Goal: Information Seeking & Learning: Learn about a topic

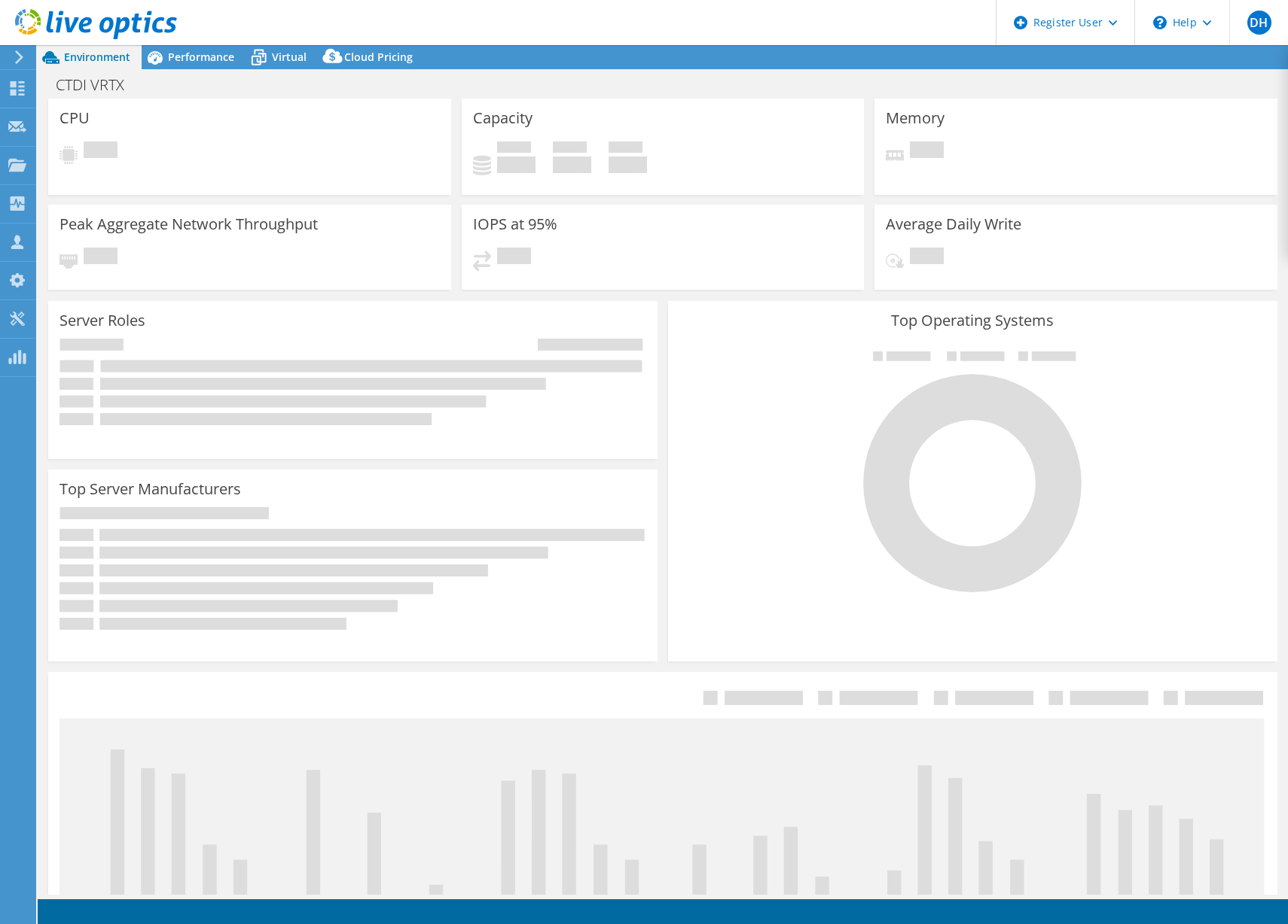
select select "USD"
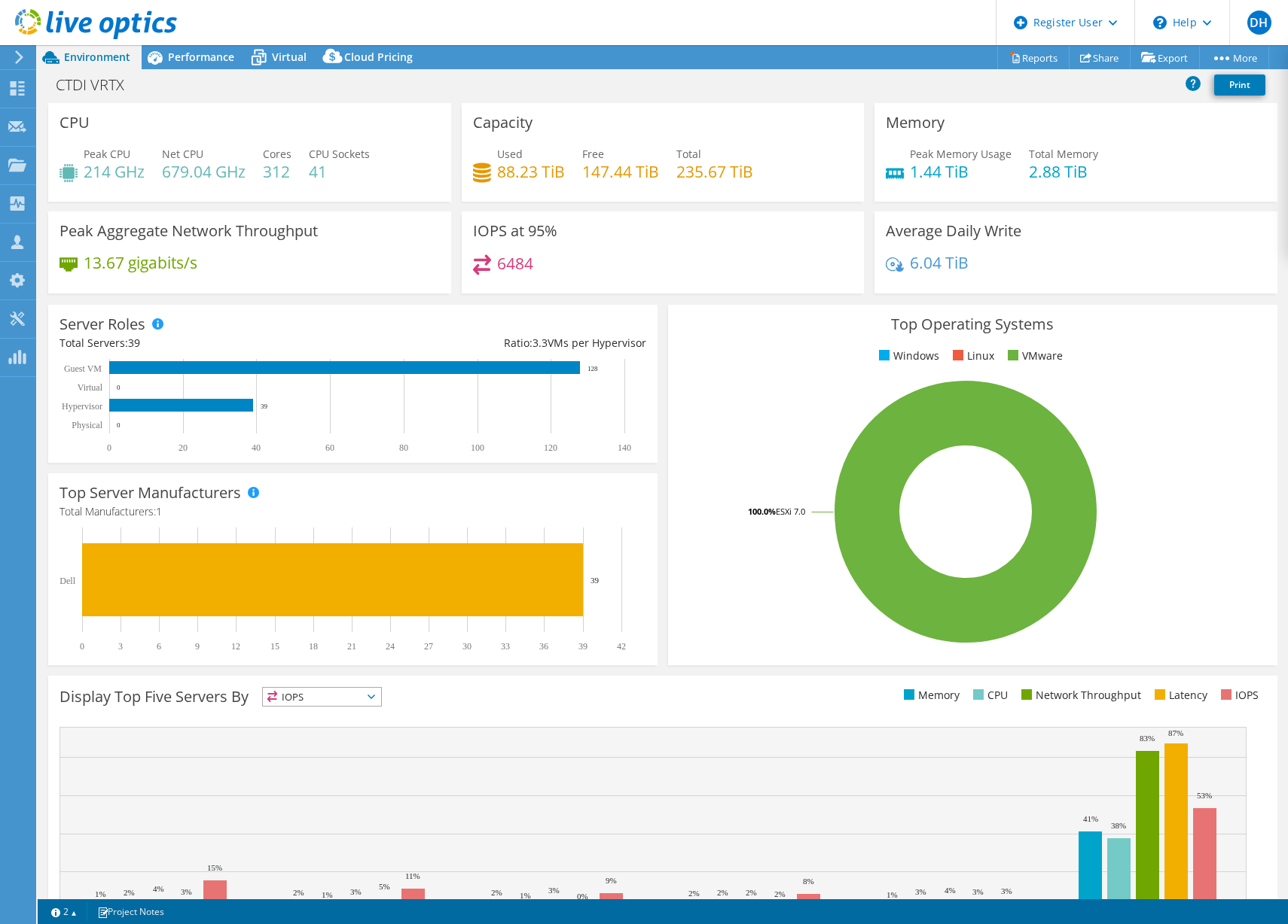
click at [568, 114] on div "Capacity Used 88.23 TiB Free 147.44 TiB Total 235.67 TiB" at bounding box center [663, 153] width 403 height 99
click at [201, 52] on span "Performance" at bounding box center [201, 56] width 67 height 15
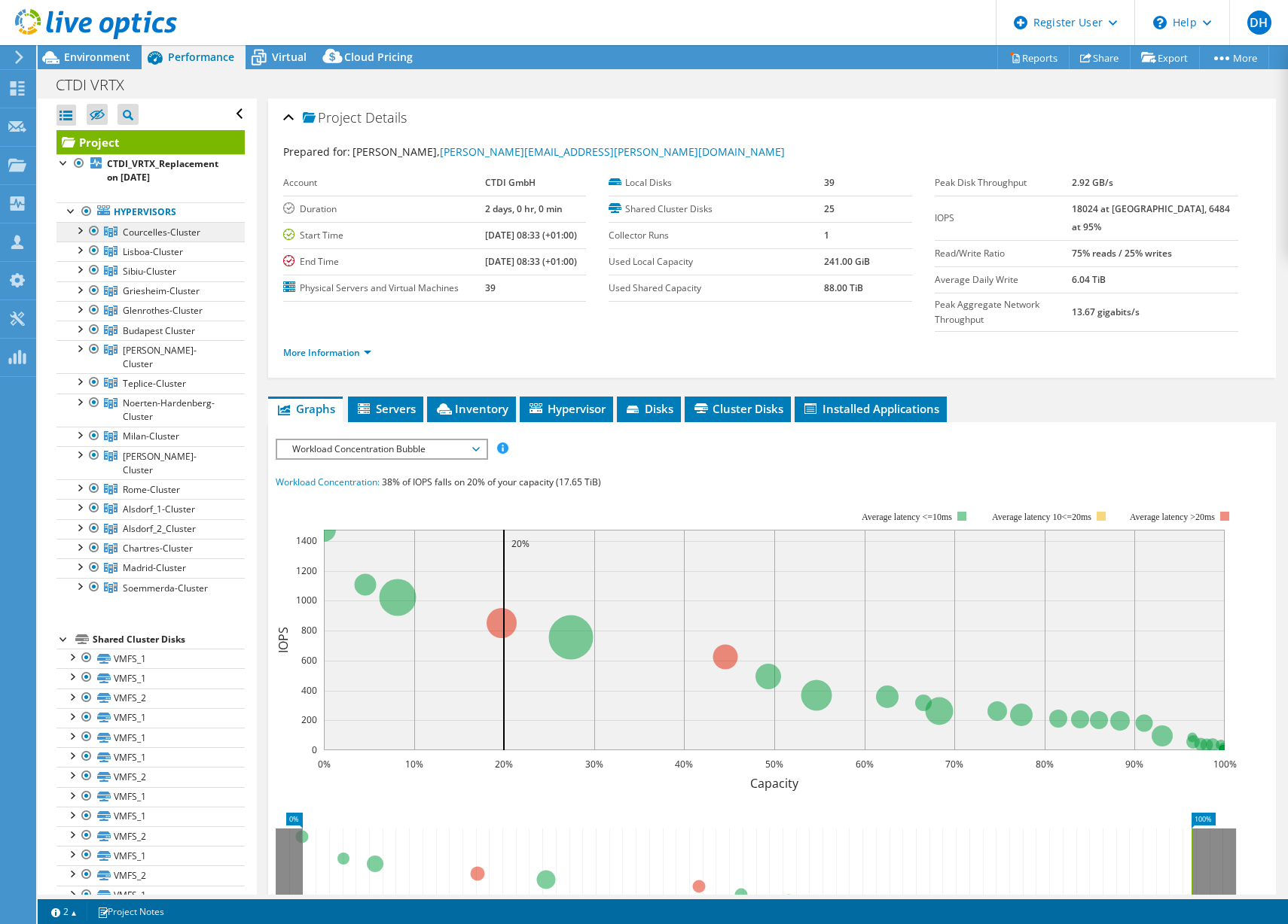
click at [151, 230] on span "Courcelles-Cluster" at bounding box center [161, 232] width 78 height 13
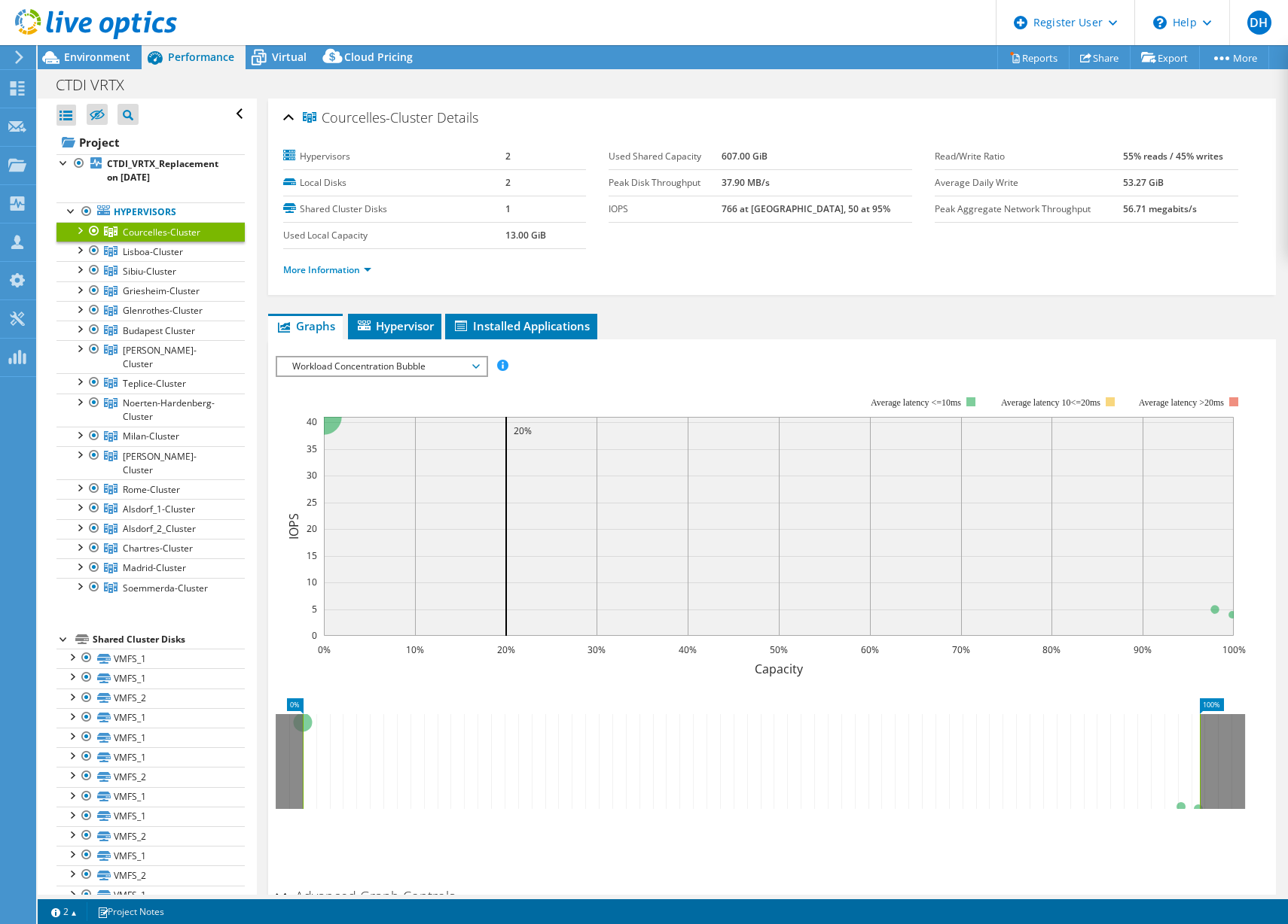
click at [78, 227] on div at bounding box center [79, 230] width 15 height 15
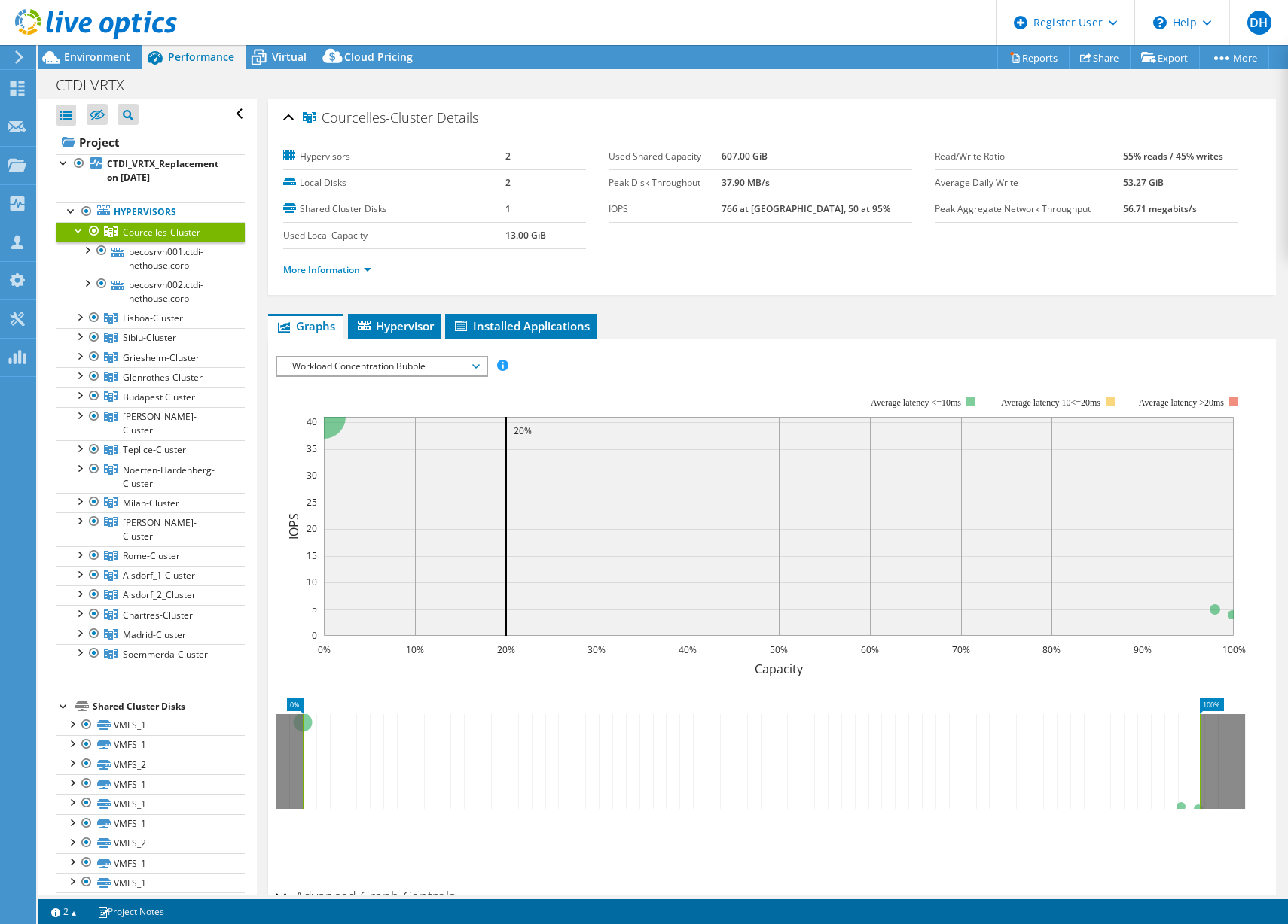
click at [78, 227] on div at bounding box center [79, 230] width 15 height 15
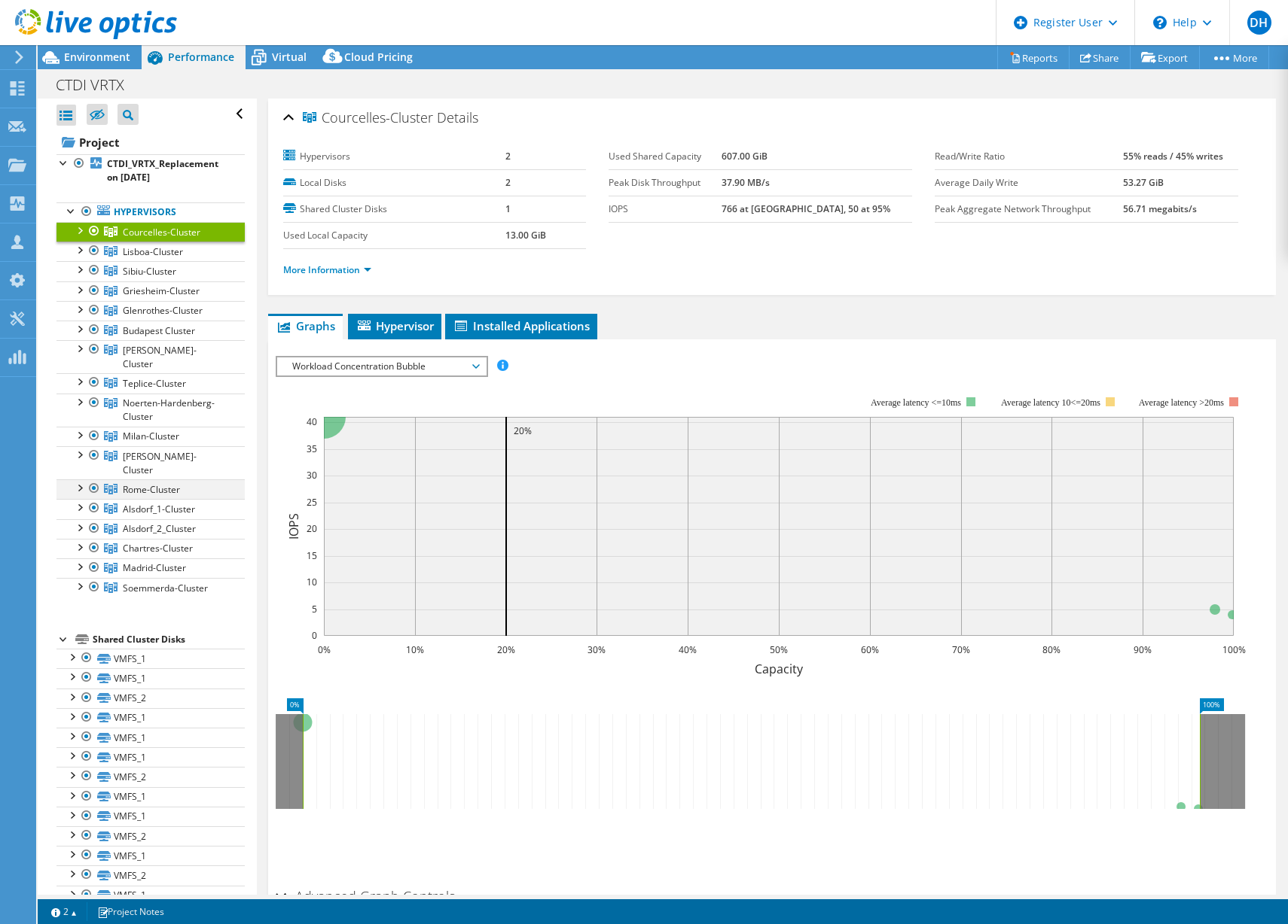
click at [79, 479] on div at bounding box center [79, 487] width 15 height 15
click at [171, 239] on span "Soemmerda-Cluster" at bounding box center [161, 232] width 78 height 13
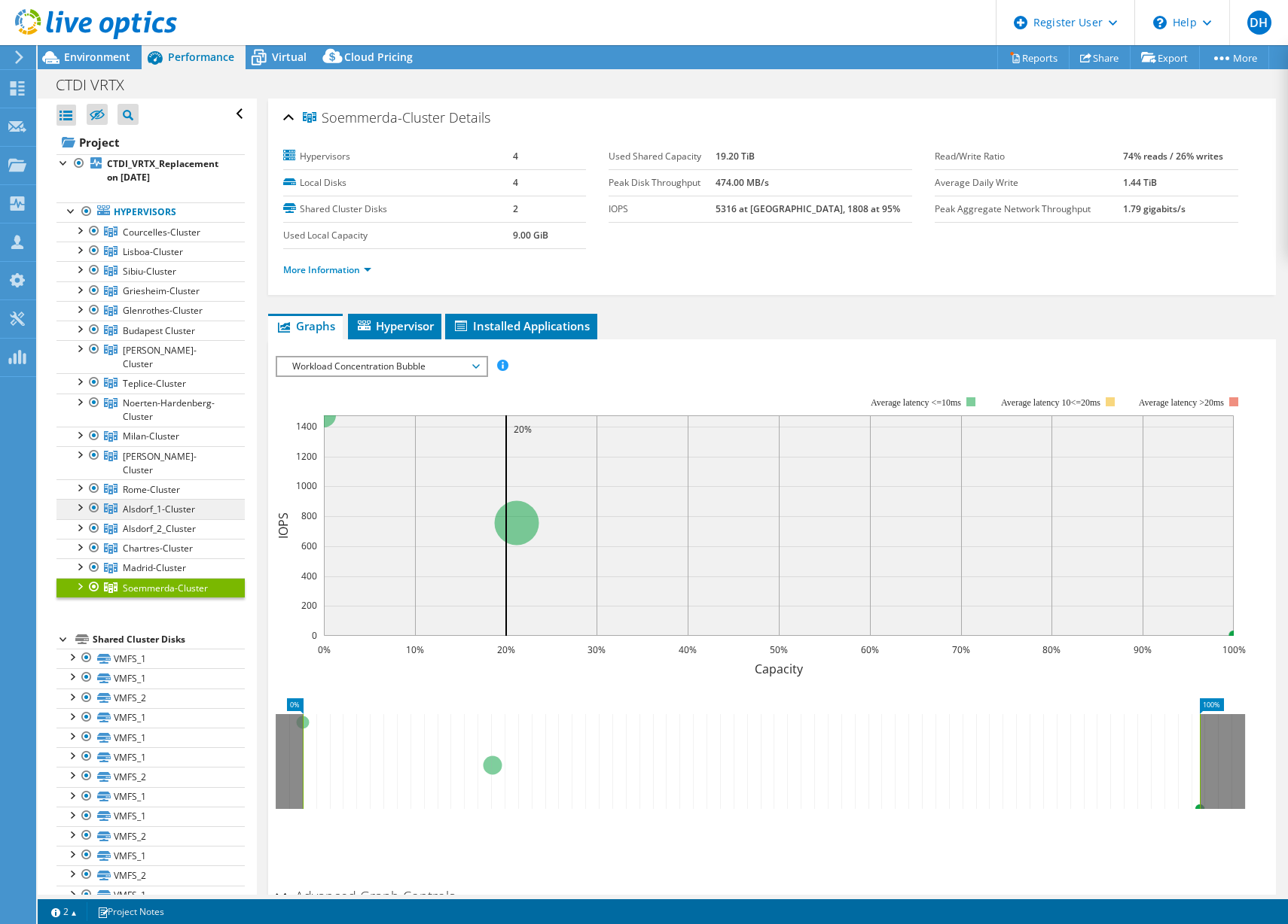
click at [158, 239] on span "Alsdorf_1-Cluster" at bounding box center [161, 232] width 78 height 13
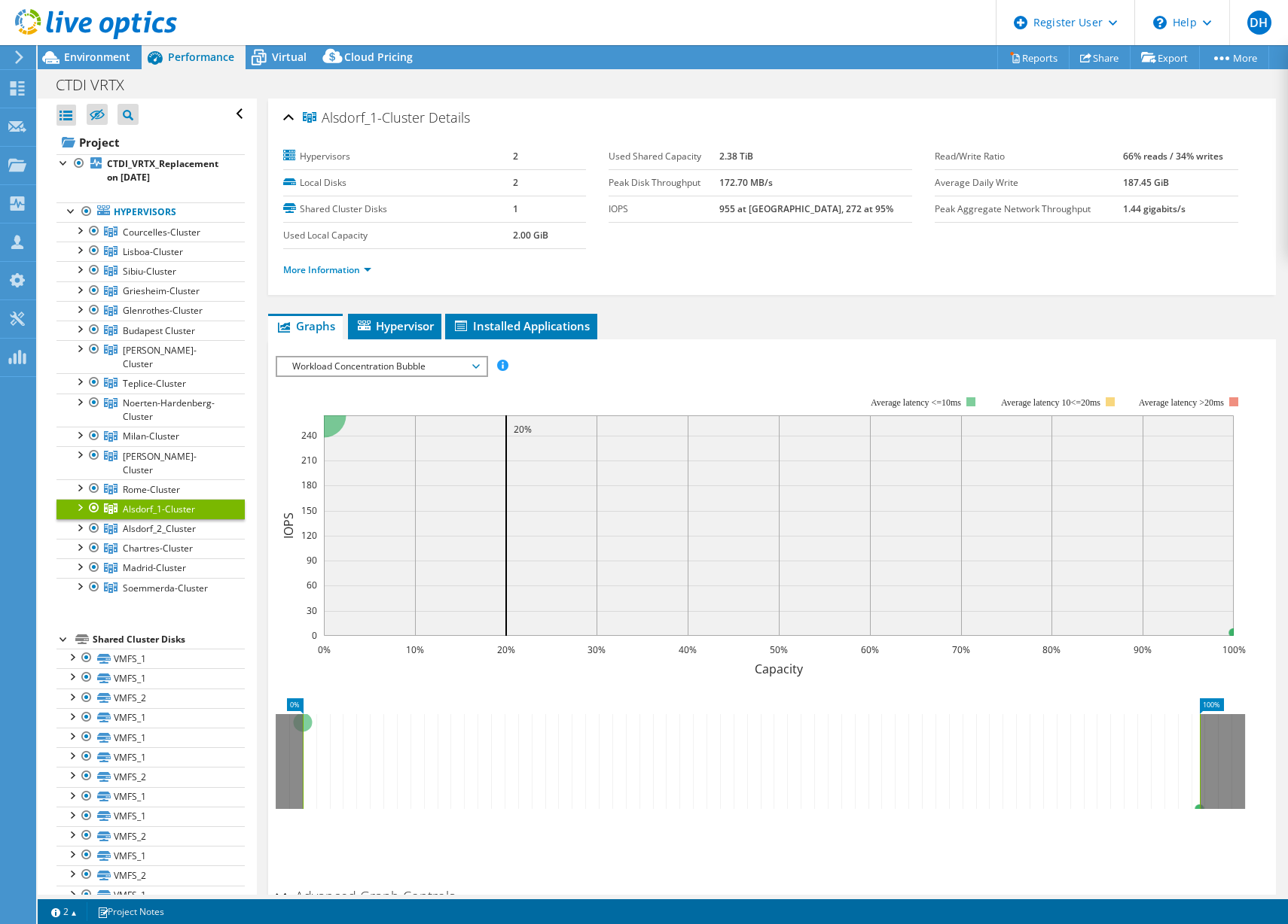
click at [358, 96] on div "CTDI VRTX Print" at bounding box center [662, 84] width 1250 height 28
click at [80, 393] on div at bounding box center [79, 401] width 15 height 15
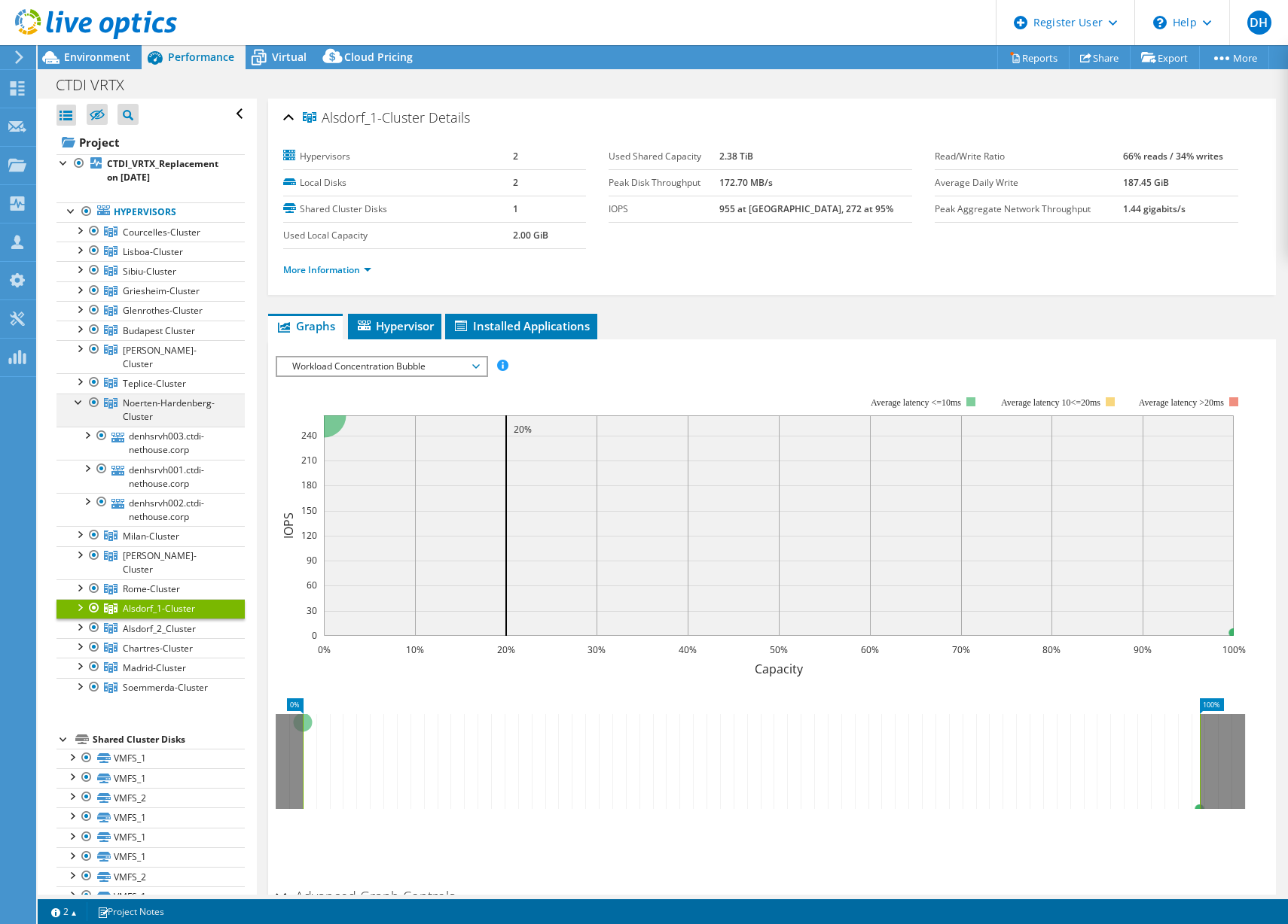
click at [80, 393] on div at bounding box center [79, 401] width 15 height 15
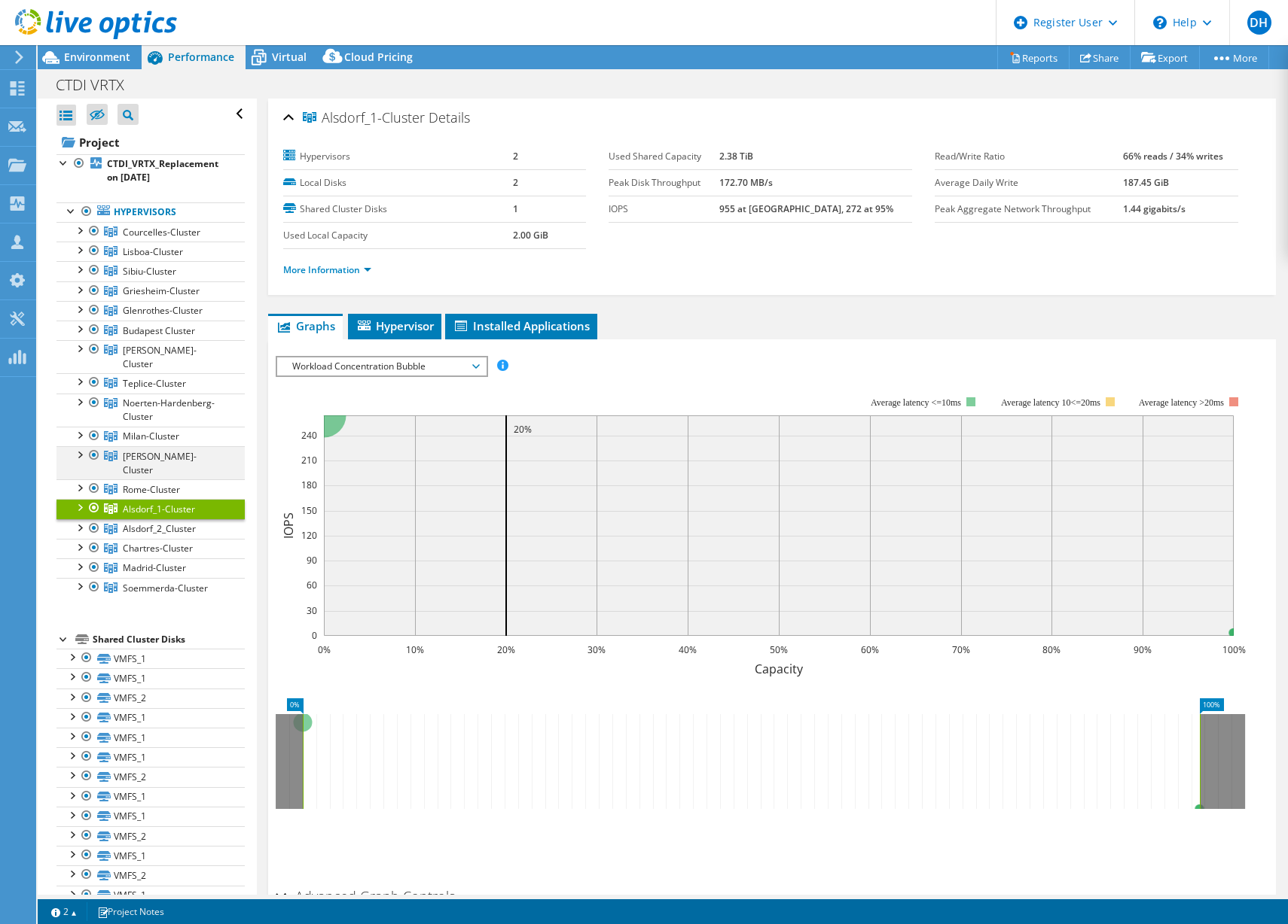
click at [81, 446] on div at bounding box center [79, 454] width 15 height 15
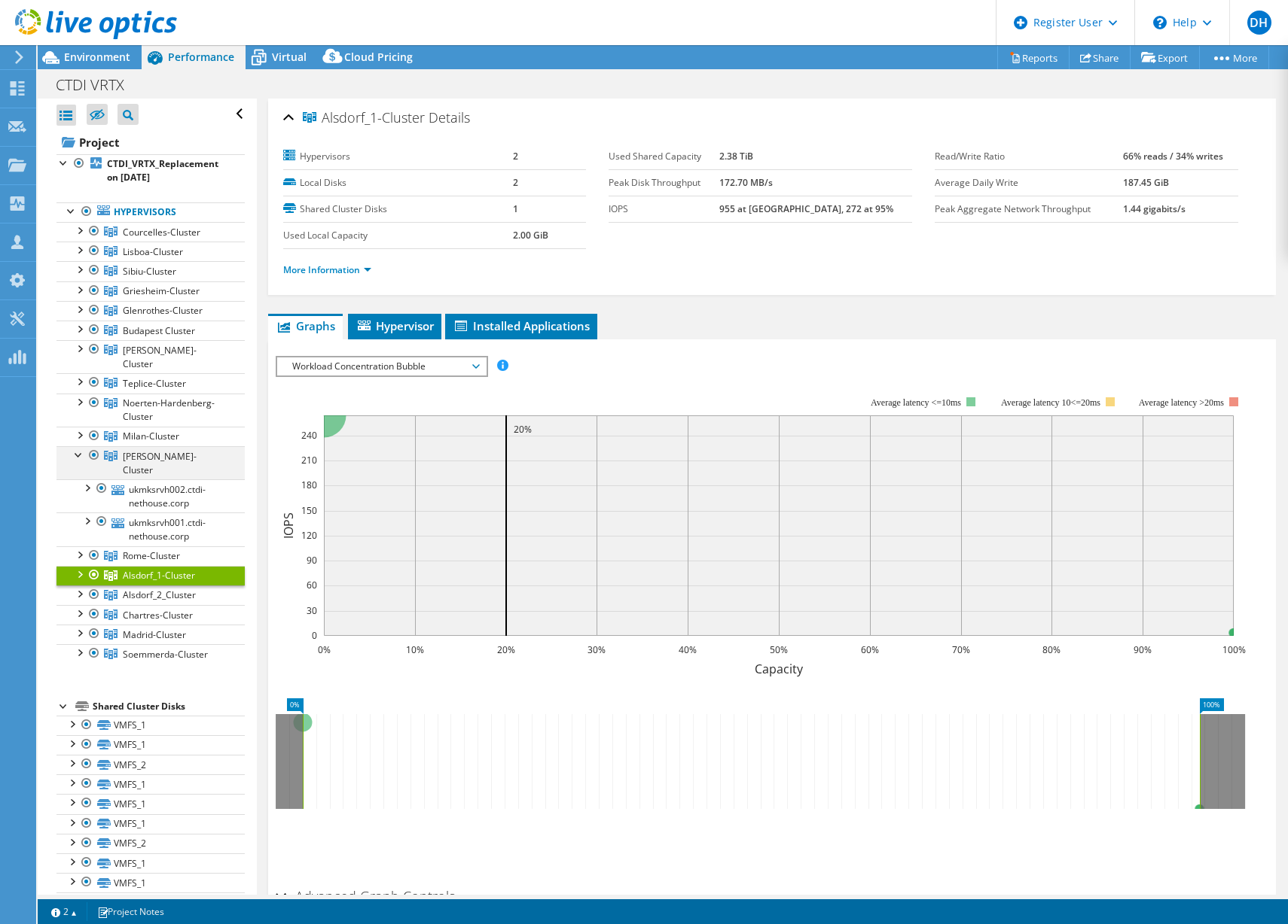
click at [81, 446] on div at bounding box center [79, 454] width 15 height 15
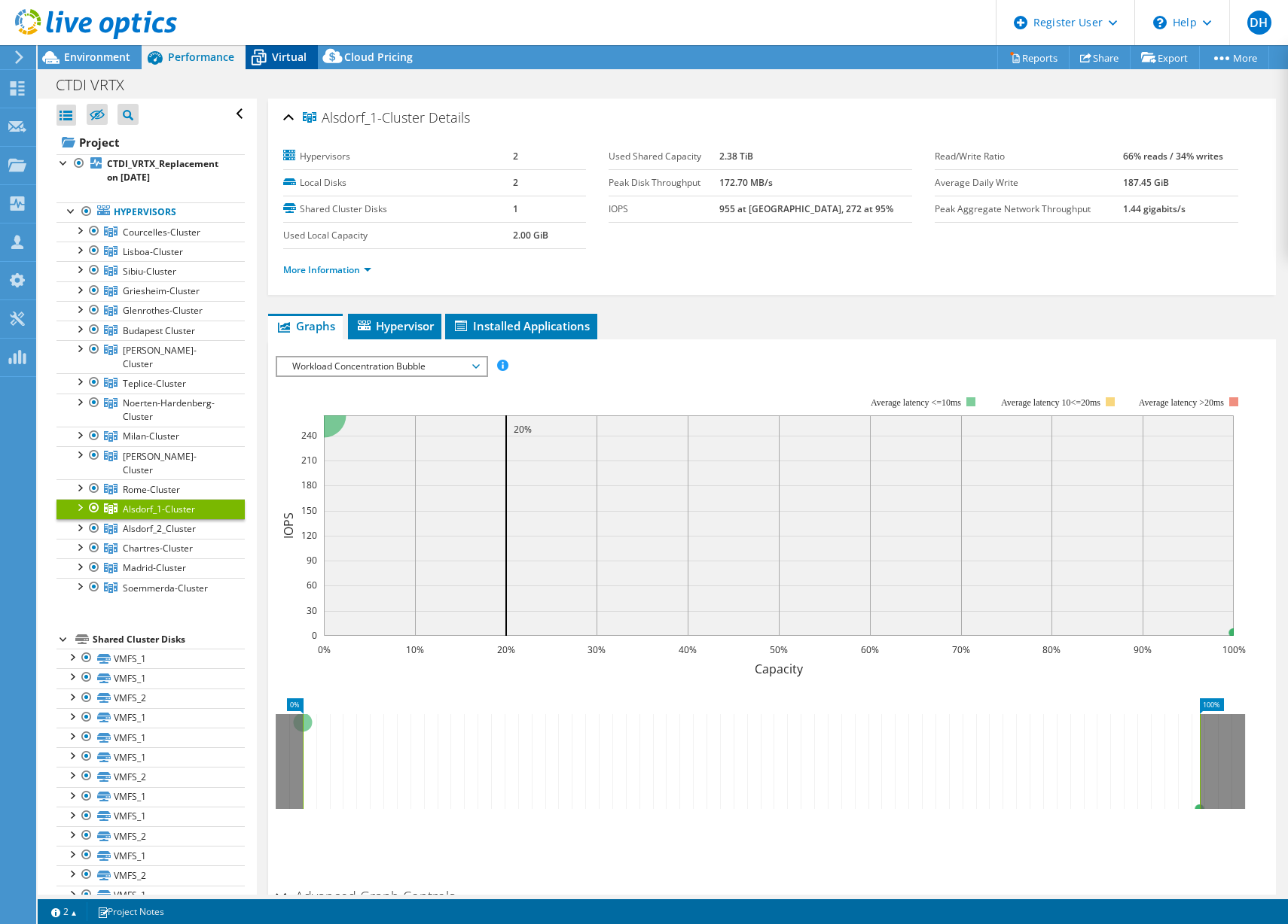
click at [286, 55] on span "Virtual" at bounding box center [288, 56] width 35 height 15
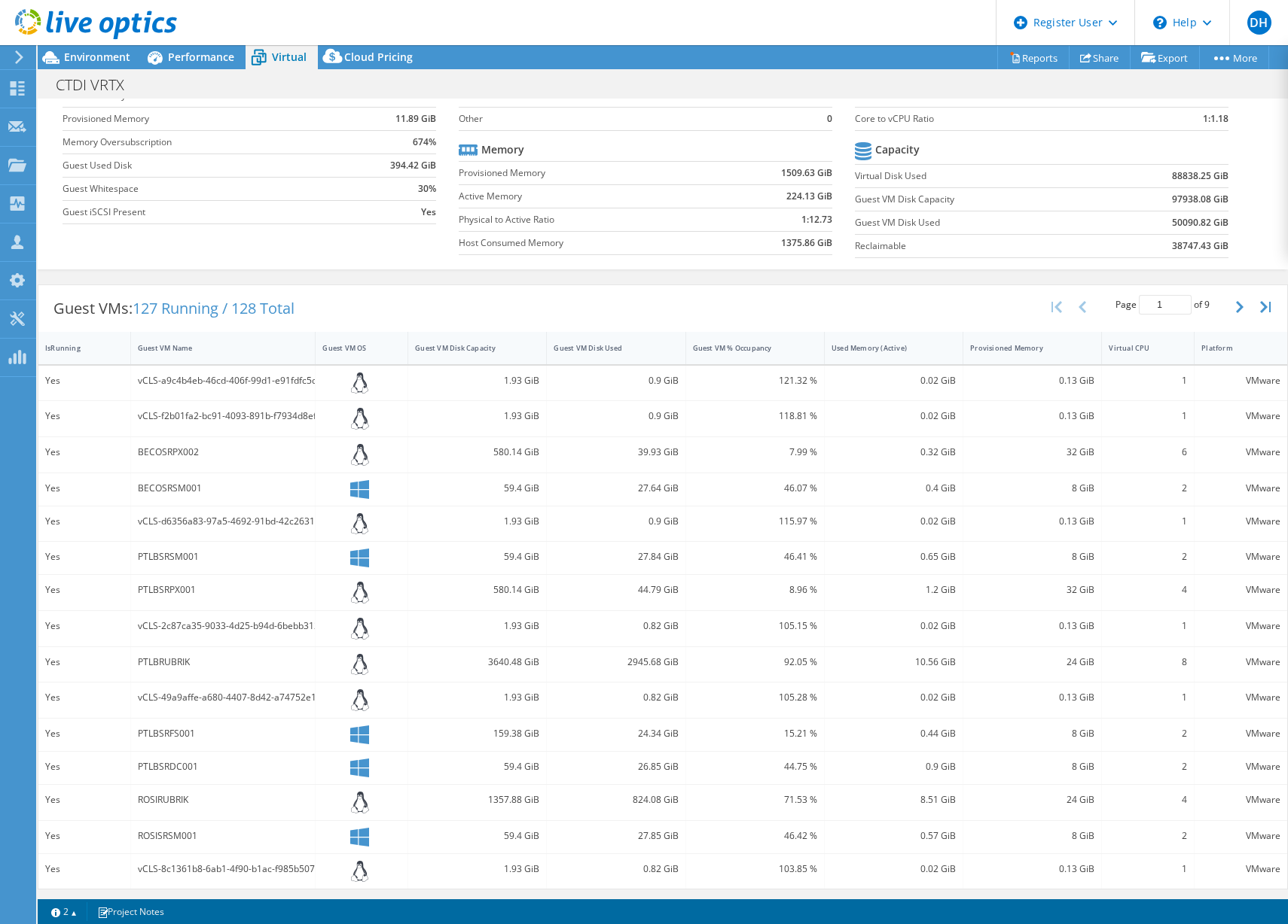
scroll to position [112, 0]
click at [86, 61] on span "Environment" at bounding box center [97, 56] width 67 height 15
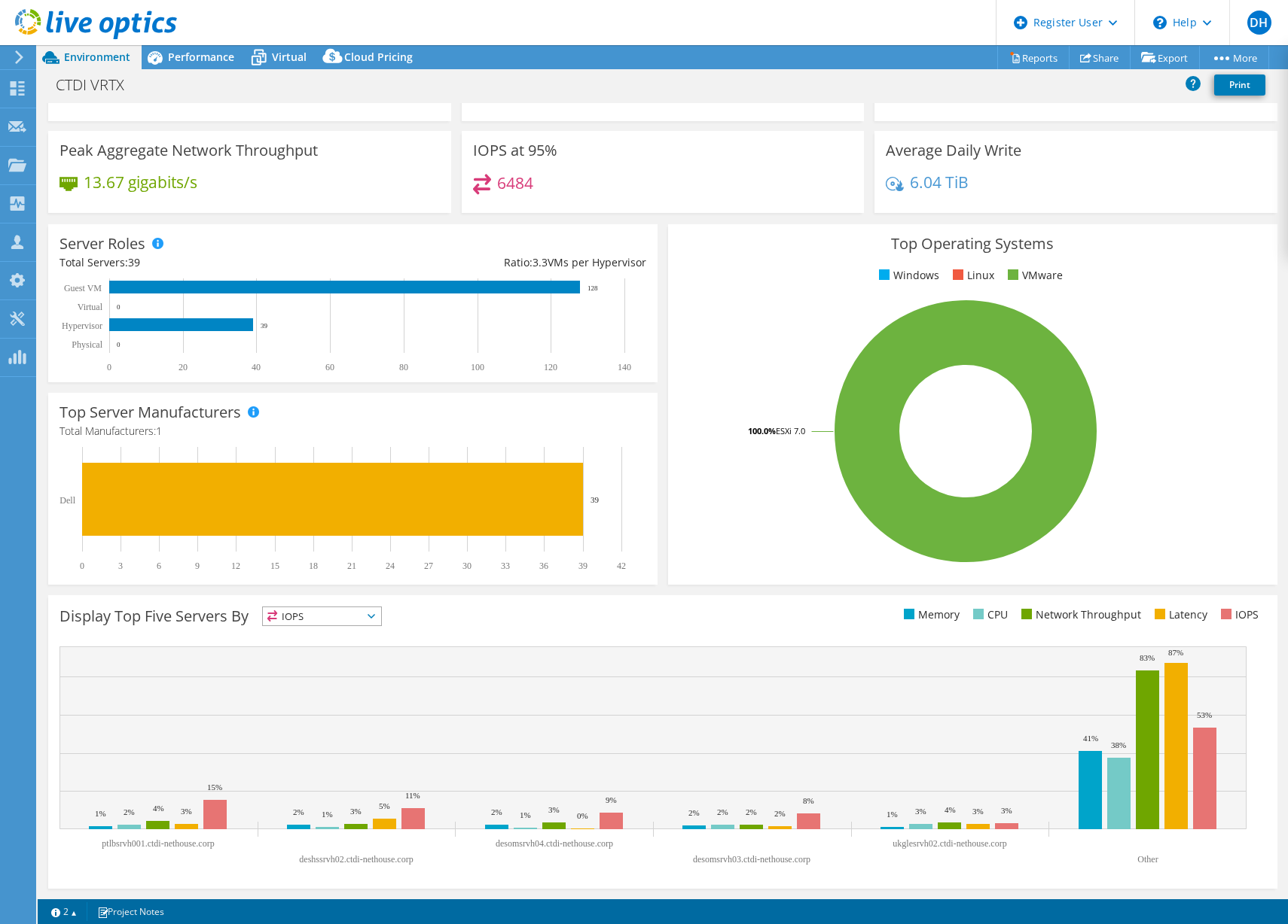
scroll to position [80, 0]
click at [176, 55] on span "Performance" at bounding box center [201, 56] width 67 height 15
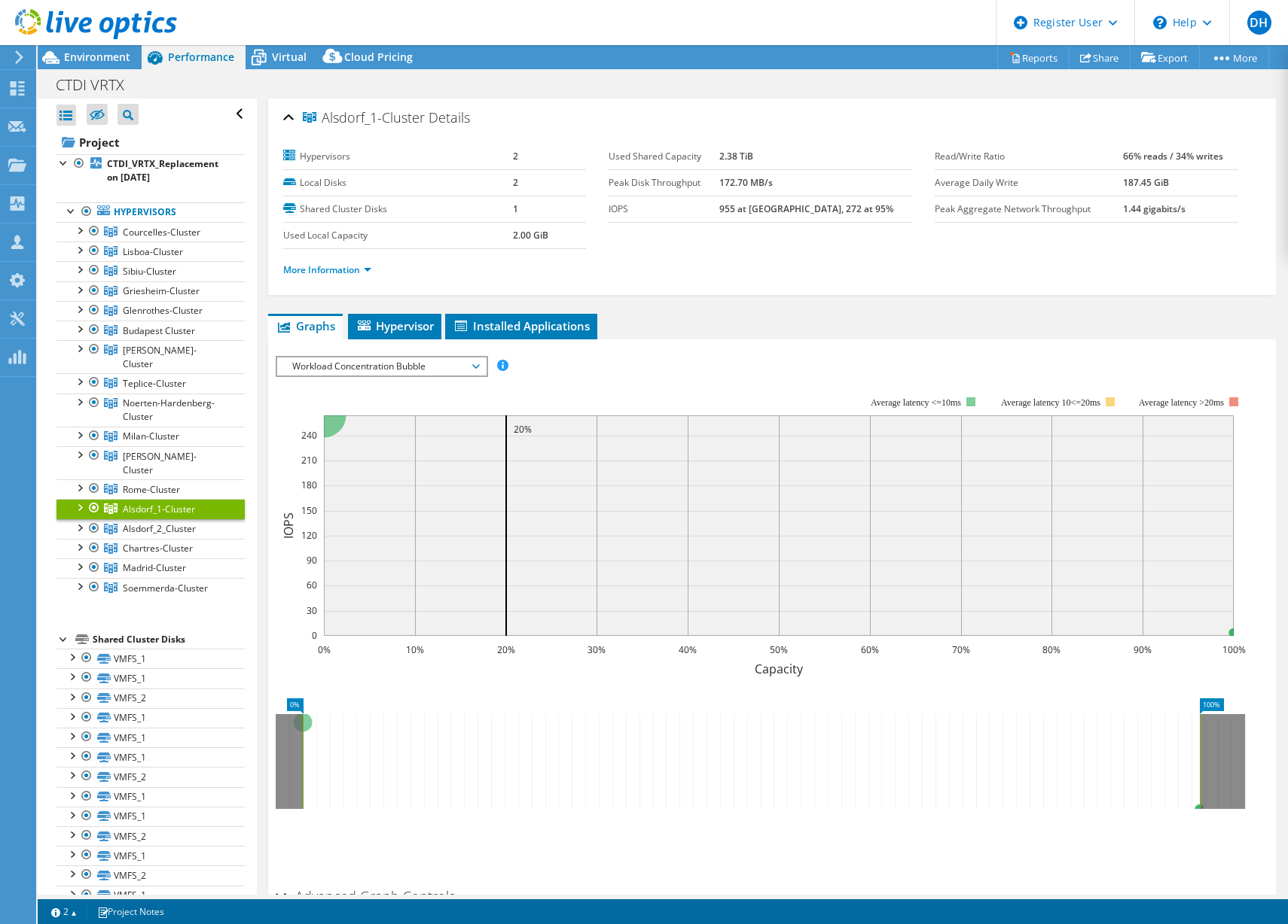
scroll to position [0, 0]
click at [166, 230] on span "Courcelles-Cluster" at bounding box center [161, 232] width 78 height 13
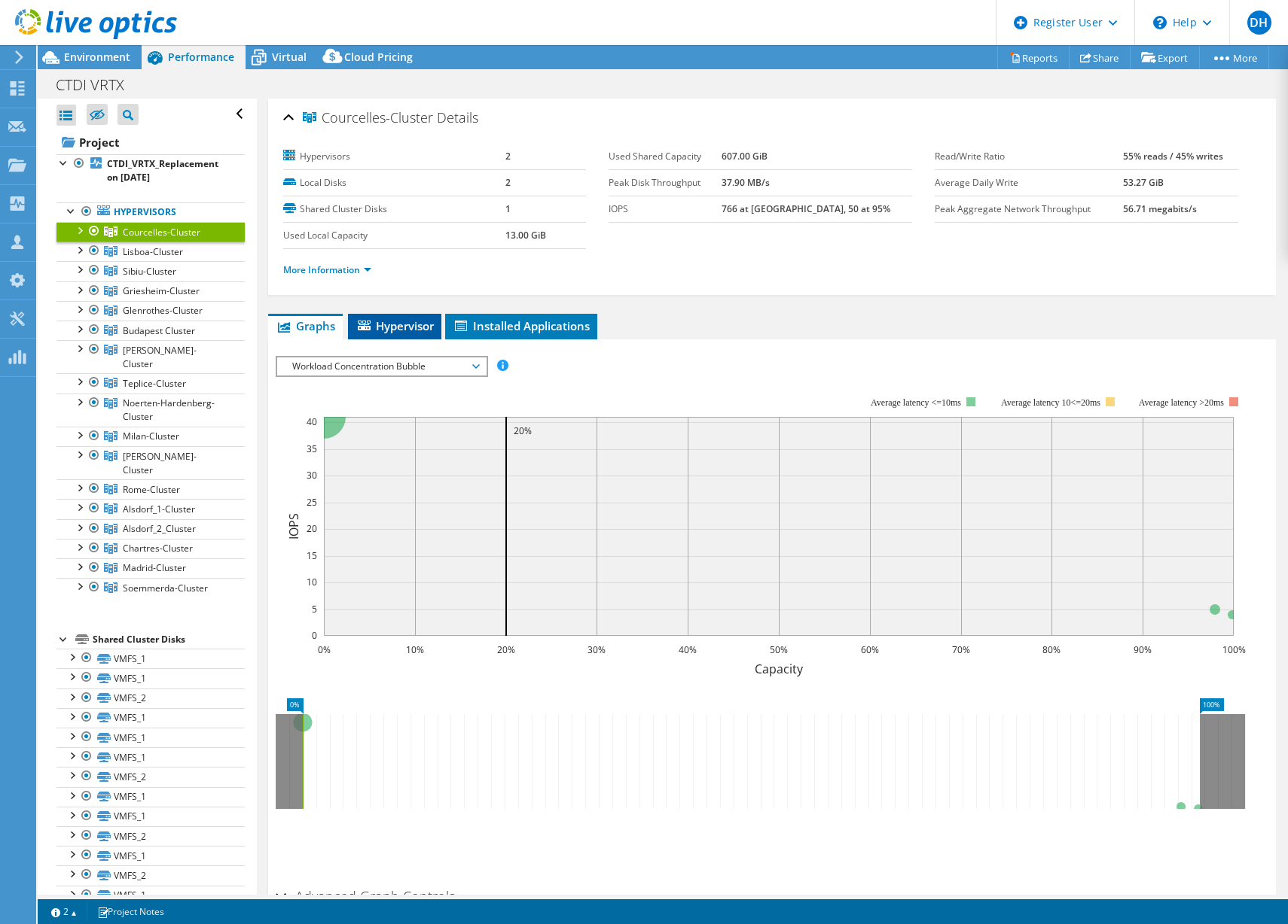
click at [396, 325] on span "Hypervisor" at bounding box center [394, 326] width 79 height 15
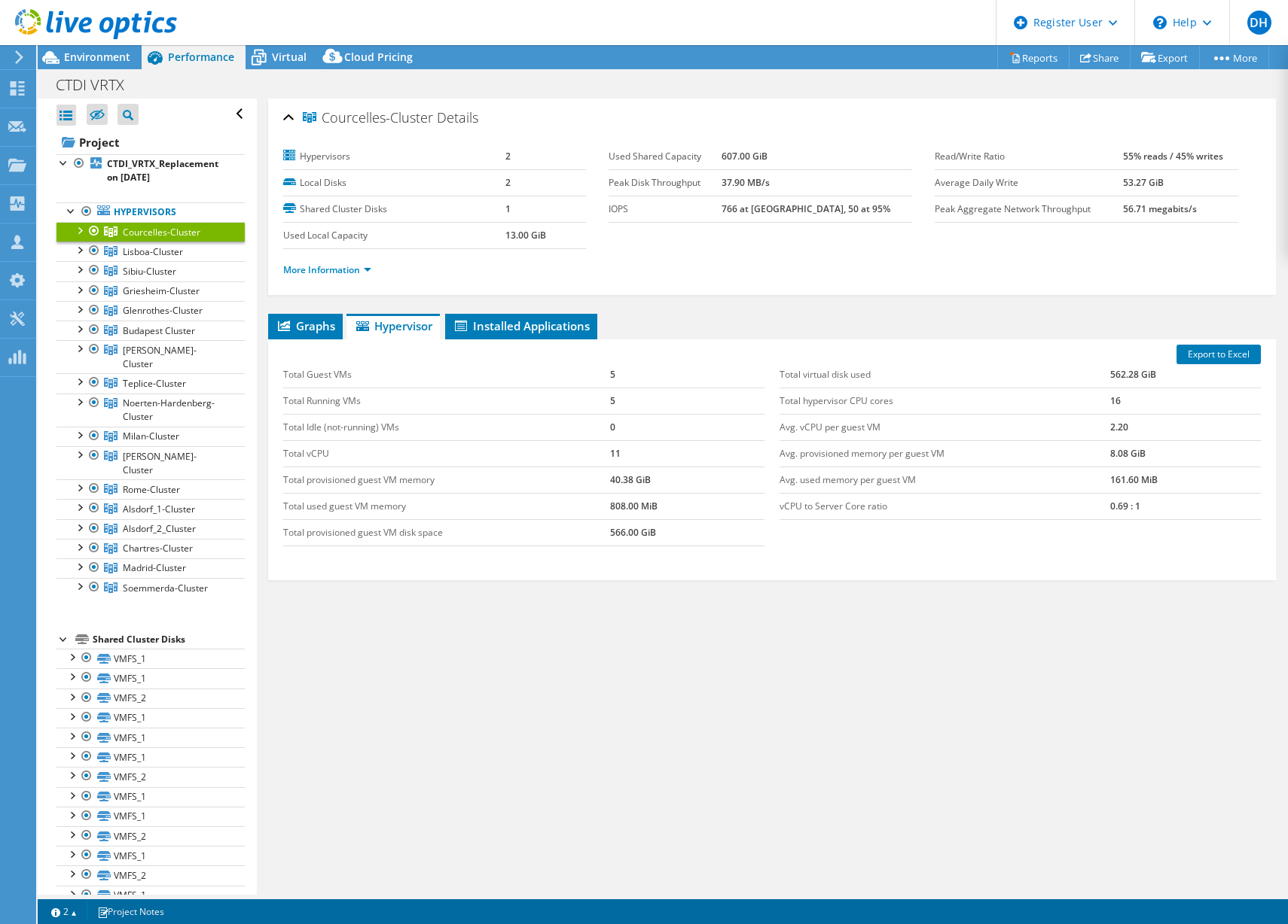
click at [372, 271] on li "More Information" at bounding box center [332, 270] width 97 height 16
click at [365, 271] on link "More Information" at bounding box center [327, 270] width 88 height 13
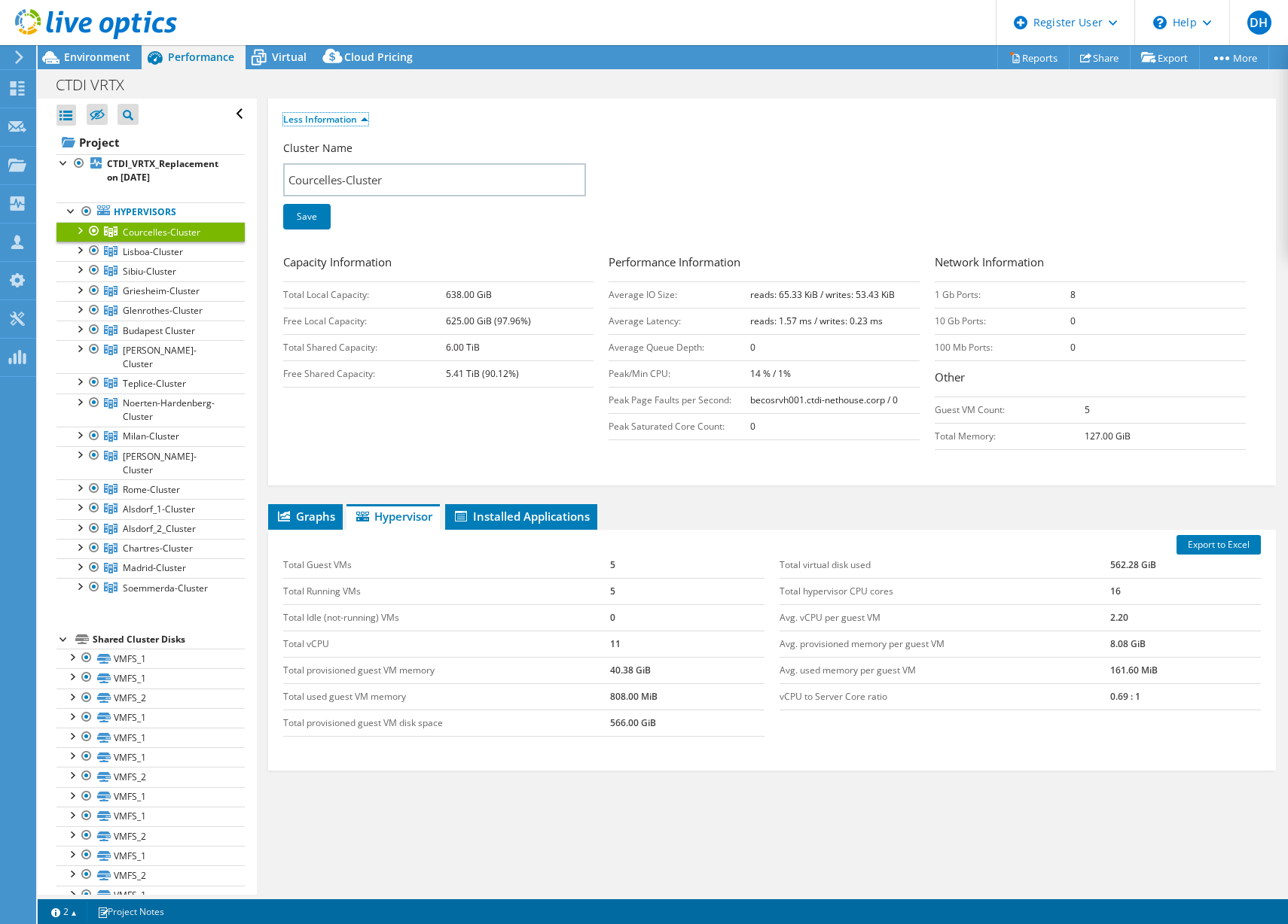
scroll to position [163, 0]
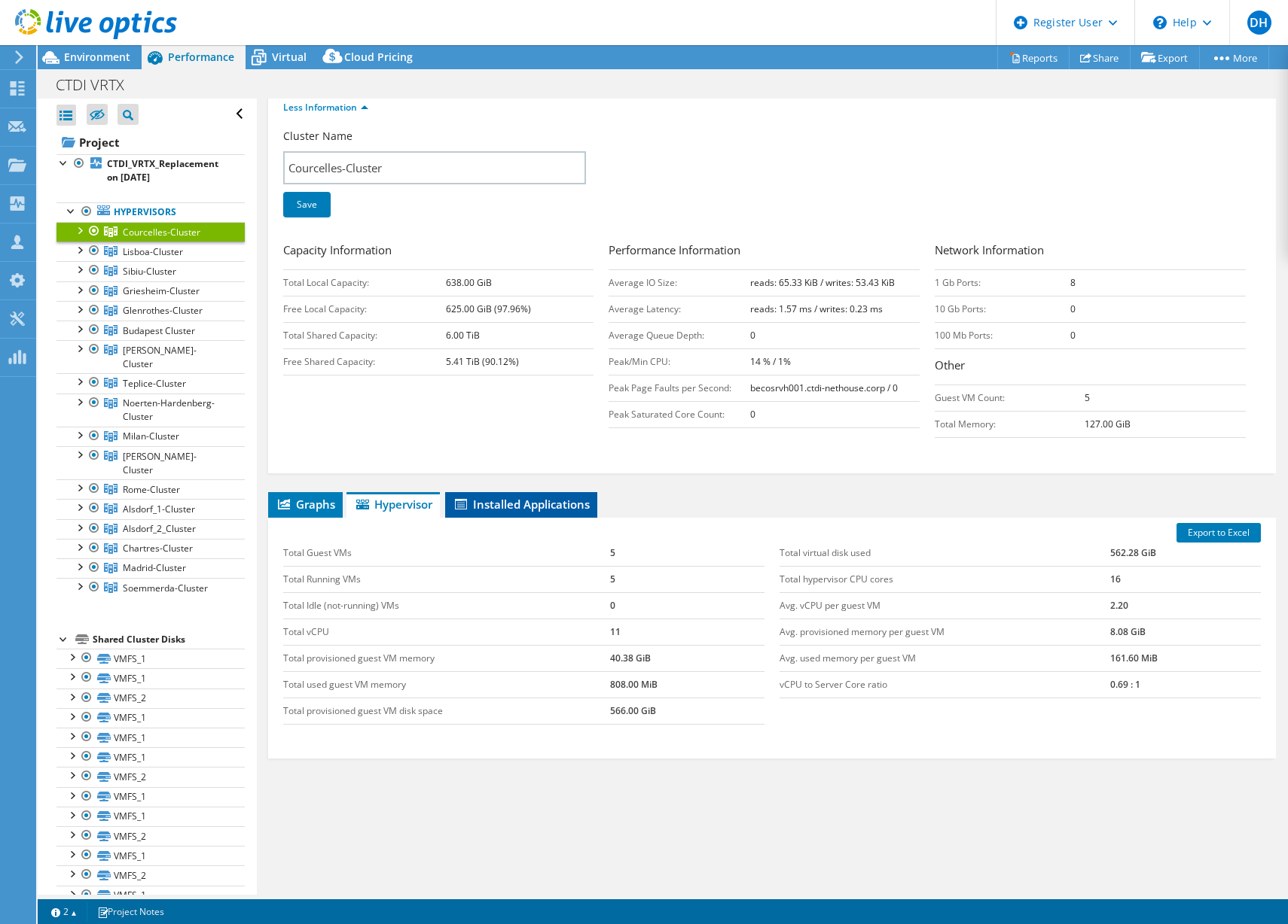
click at [527, 492] on li "Installed Applications" at bounding box center [521, 505] width 152 height 26
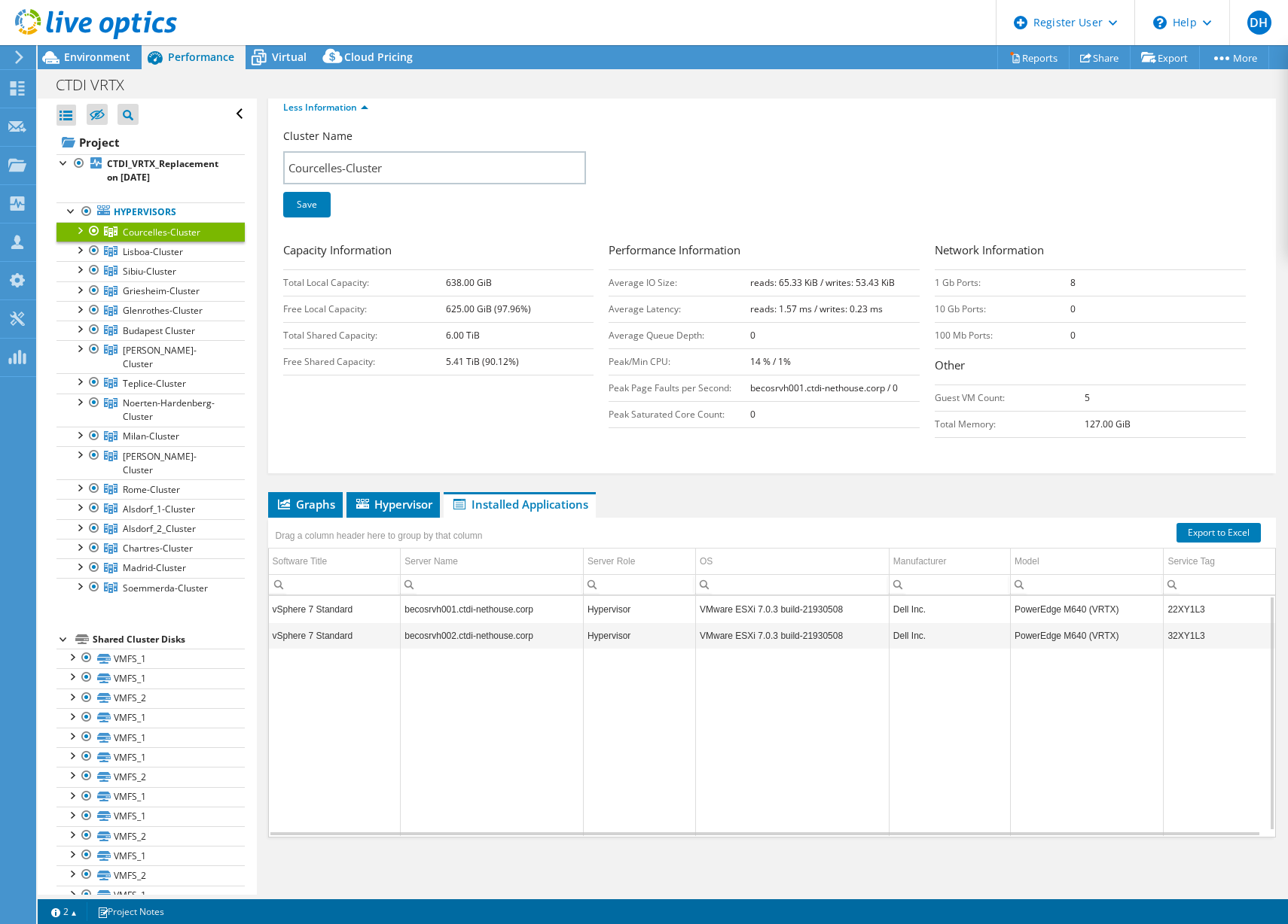
click at [1174, 630] on td "32XY1L3" at bounding box center [1219, 636] width 112 height 26
click at [1174, 630] on td "32XY1L3" at bounding box center [1219, 636] width 112 height 26
copy td "32XY1L3"
click at [82, 231] on div at bounding box center [79, 230] width 15 height 15
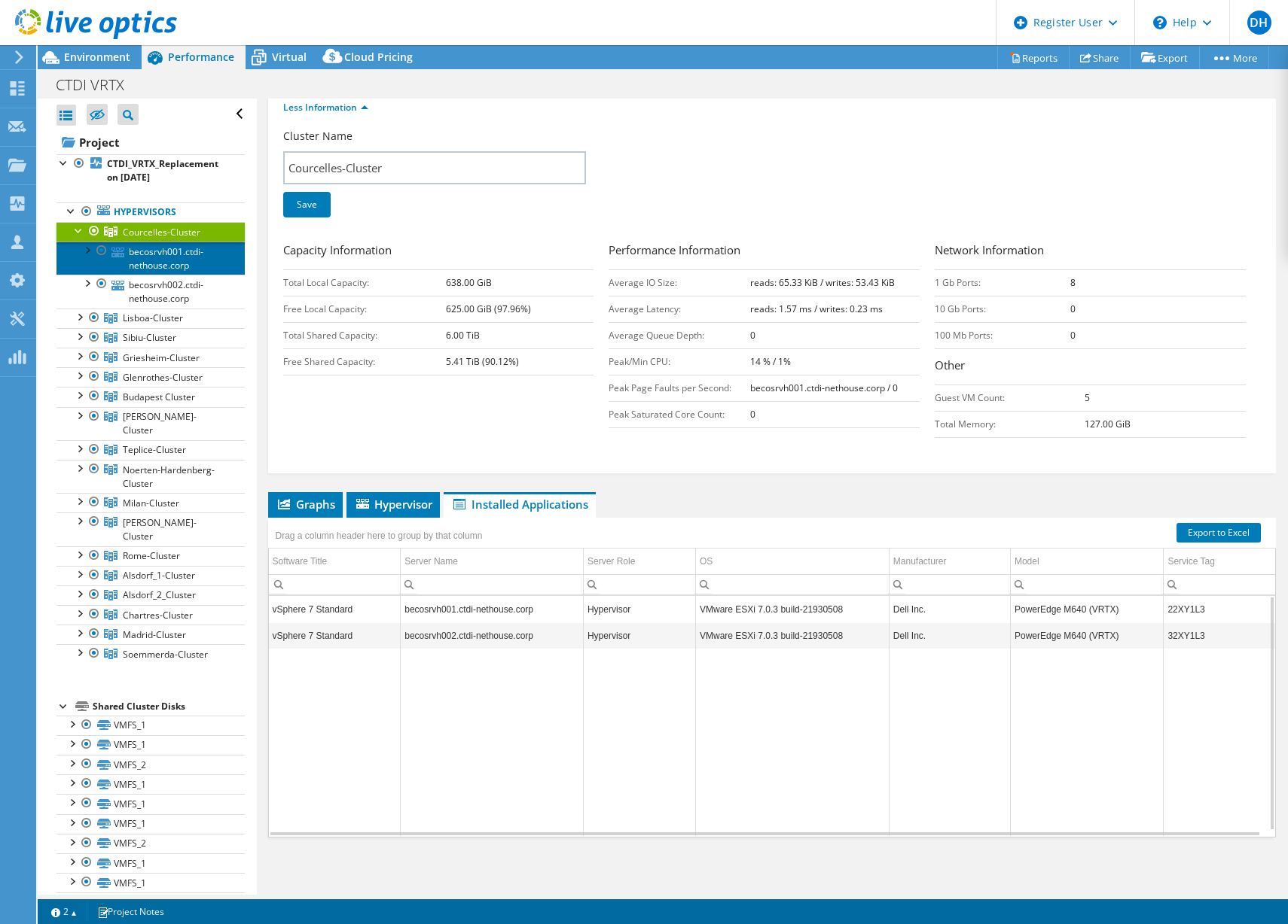
click at [170, 254] on link "becosrvh001.ctdi-nethouse.corp" at bounding box center [150, 258] width 189 height 33
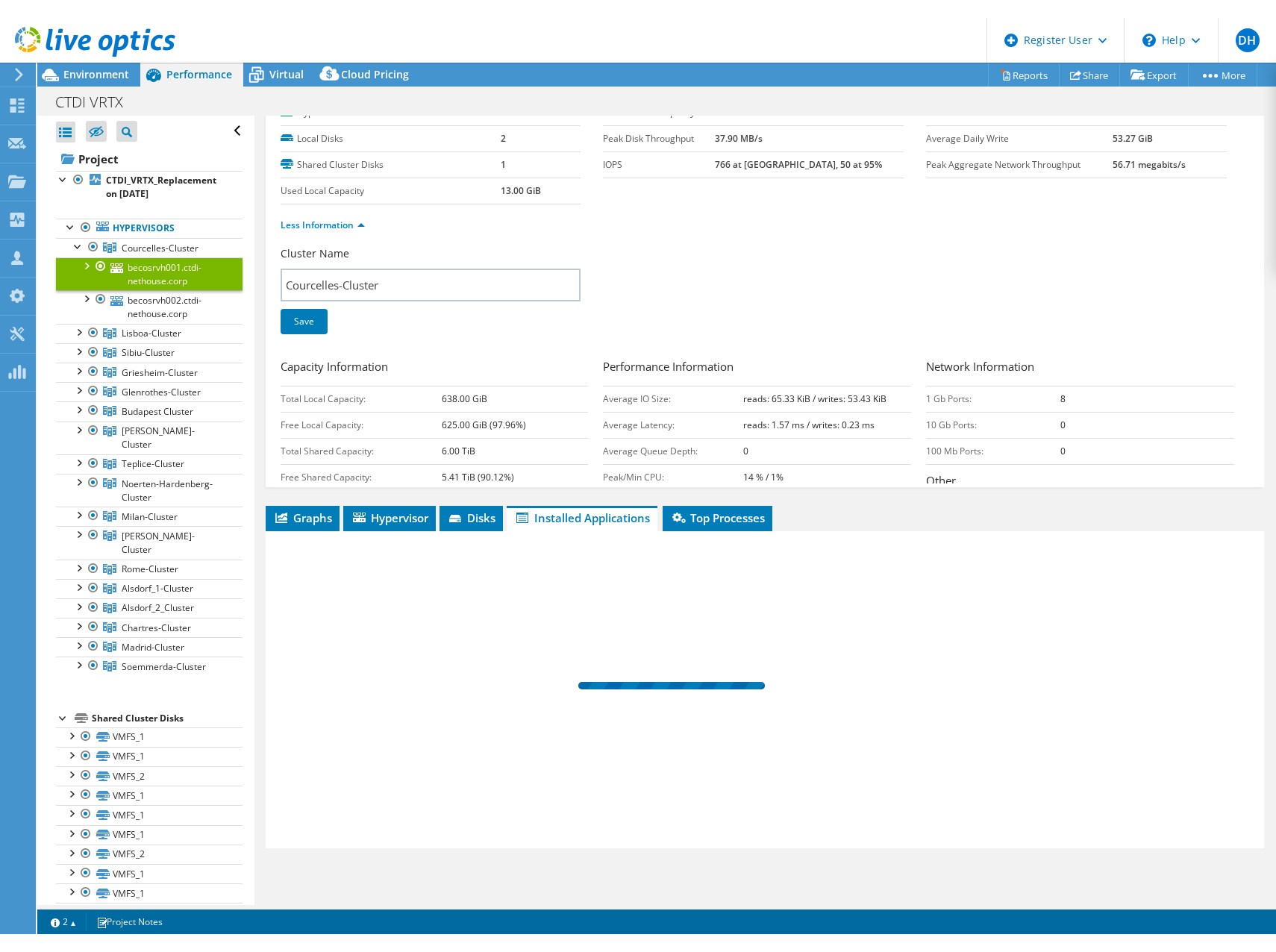
scroll to position [0, 0]
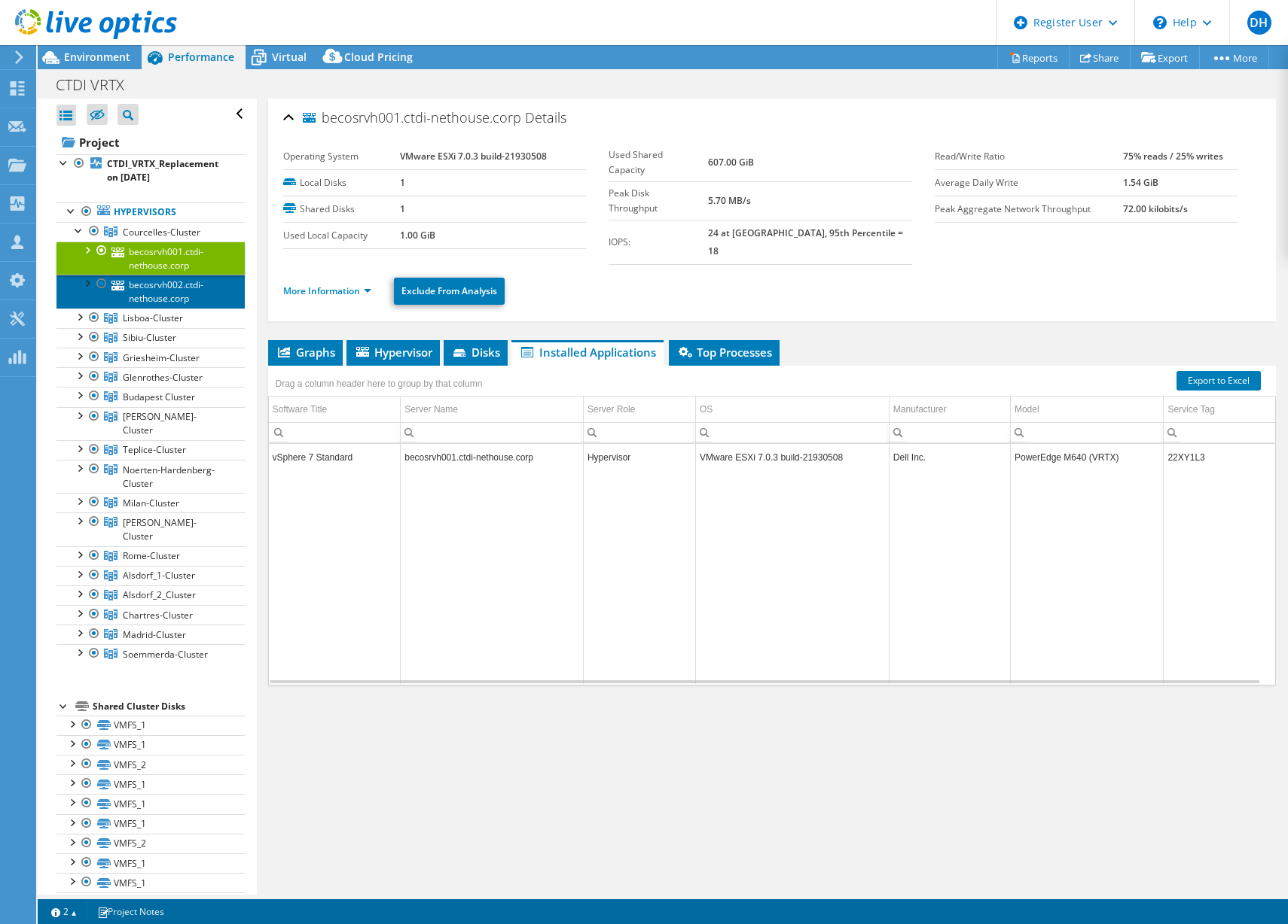
click at [196, 288] on link "becosrvh002.ctdi-nethouse.corp" at bounding box center [150, 291] width 189 height 33
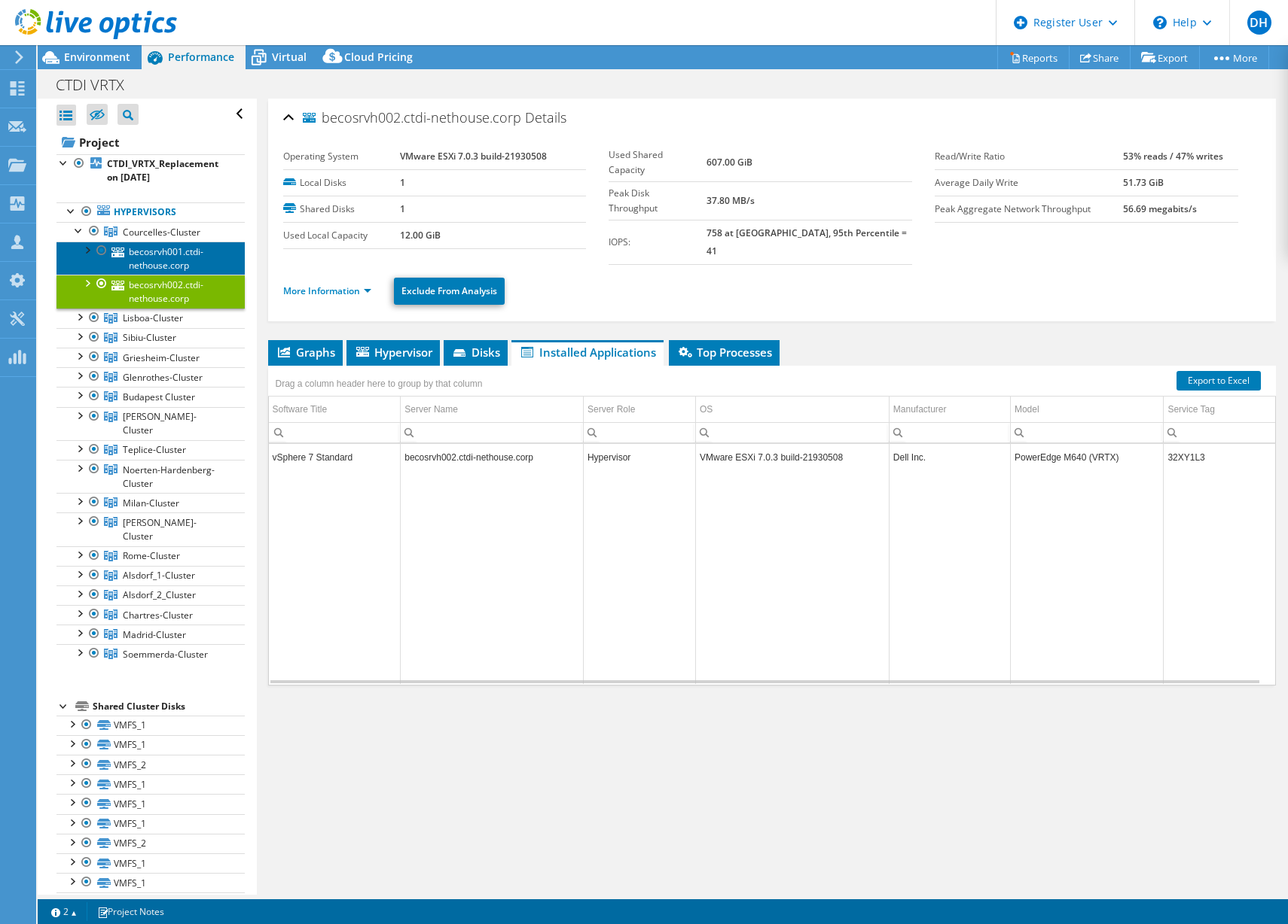
click at [190, 259] on link "becosrvh001.ctdi-nethouse.corp" at bounding box center [150, 258] width 189 height 33
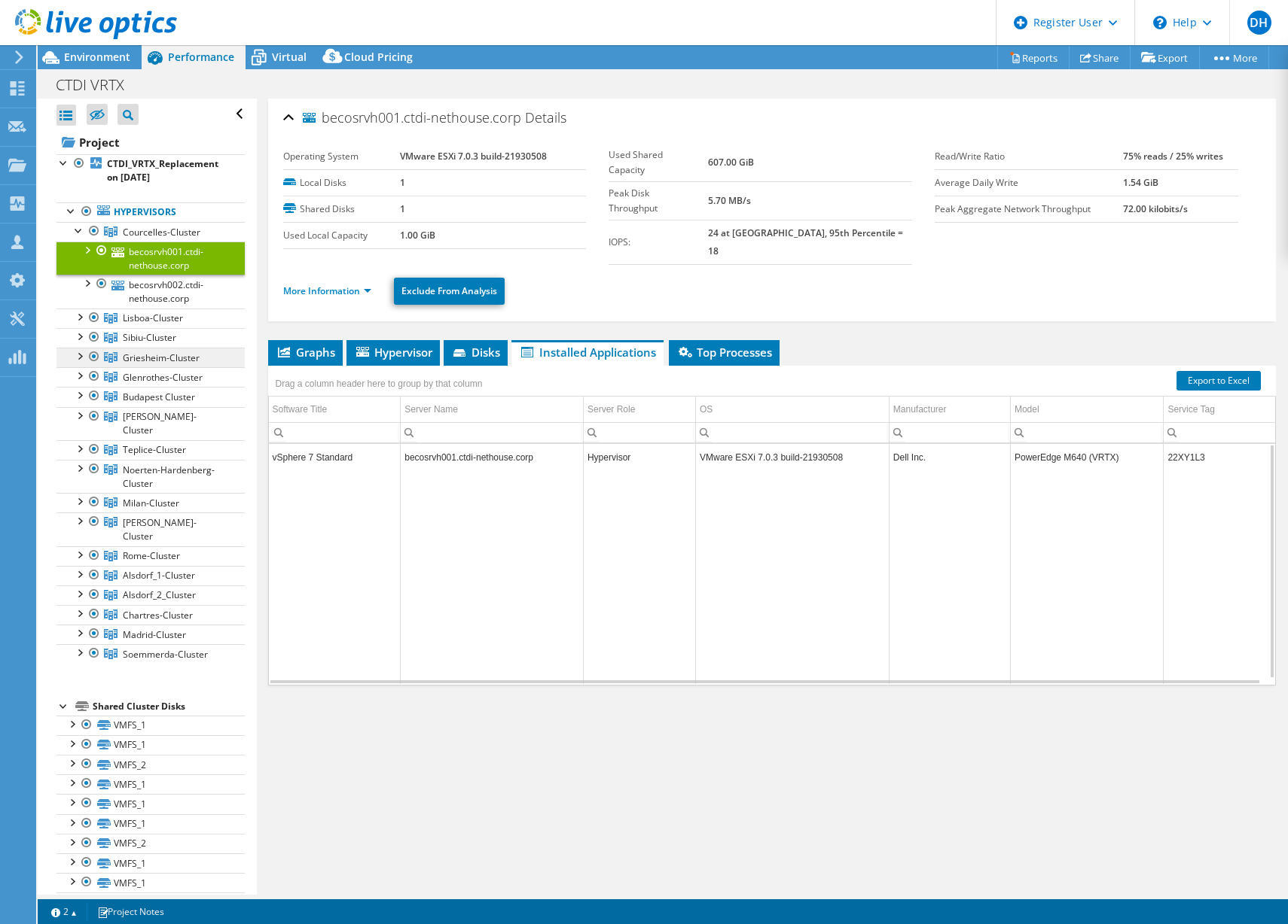
click at [144, 241] on link "Griesheim-Cluster" at bounding box center [150, 231] width 189 height 20
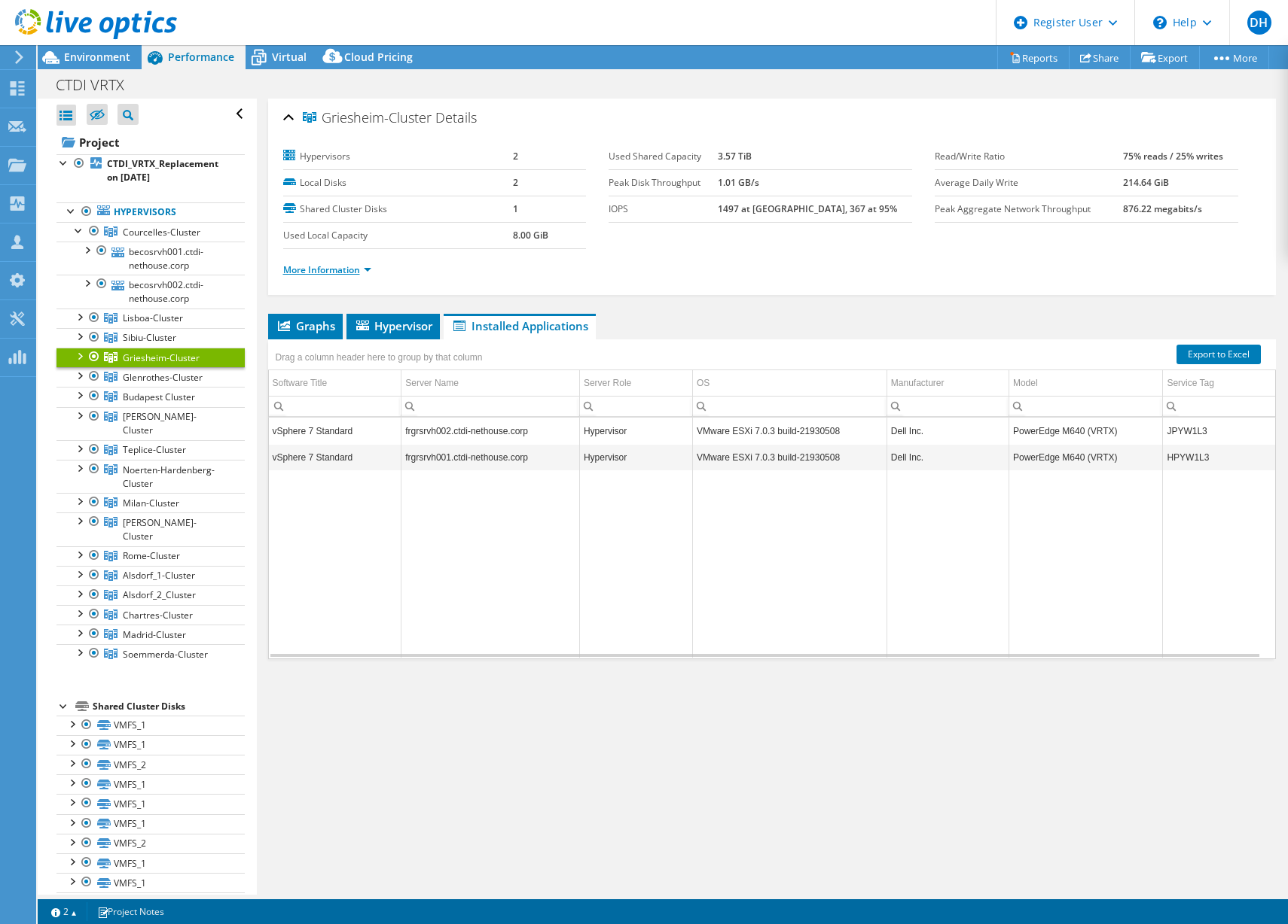
click at [359, 265] on link "More Information" at bounding box center [327, 270] width 88 height 13
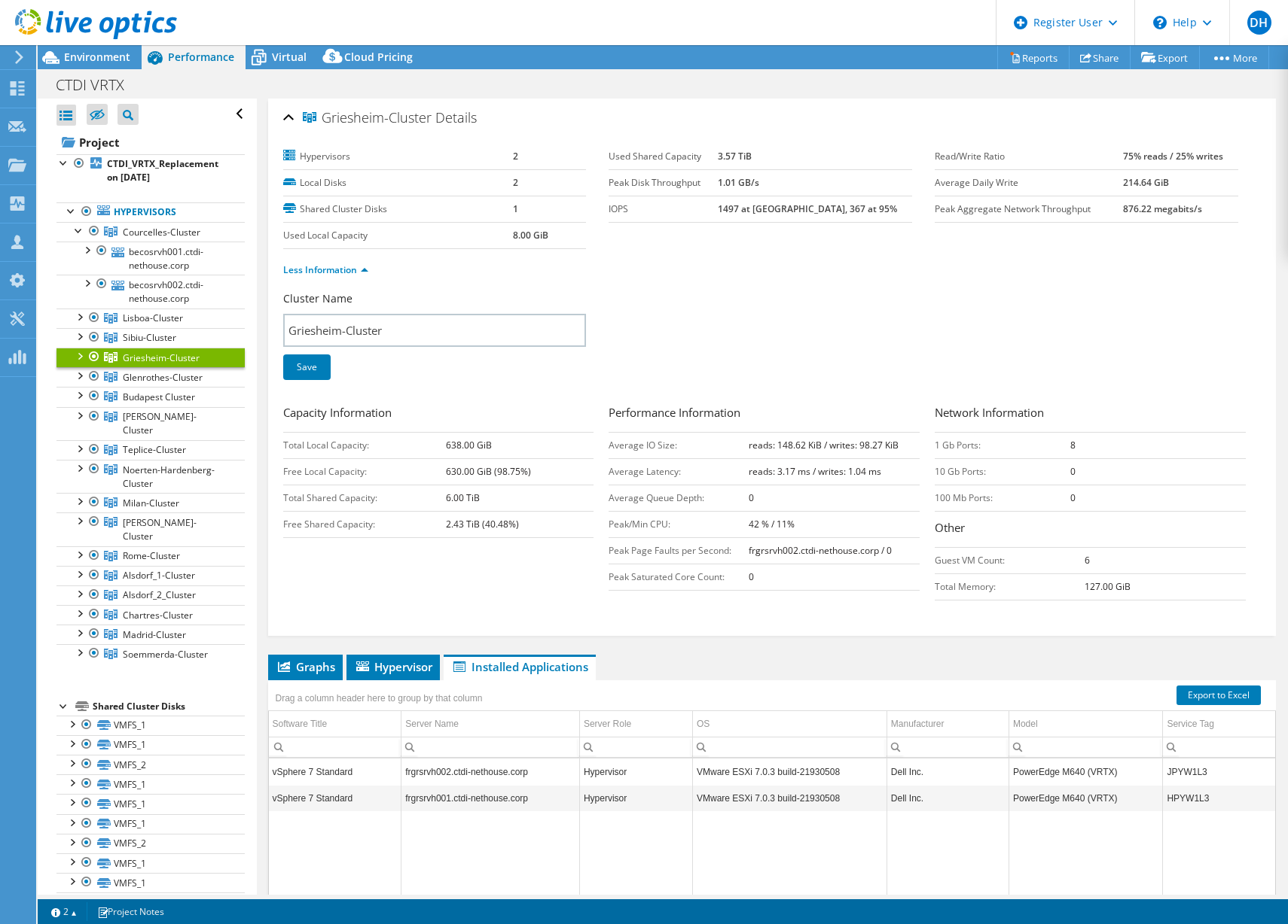
click at [1180, 764] on td "JPYW1L3" at bounding box center [1218, 771] width 112 height 26
click at [1178, 768] on td "JPYW1L3" at bounding box center [1218, 771] width 112 height 26
click at [1178, 770] on td "JPYW1L3" at bounding box center [1218, 771] width 112 height 26
copy td "JPYW1L3"
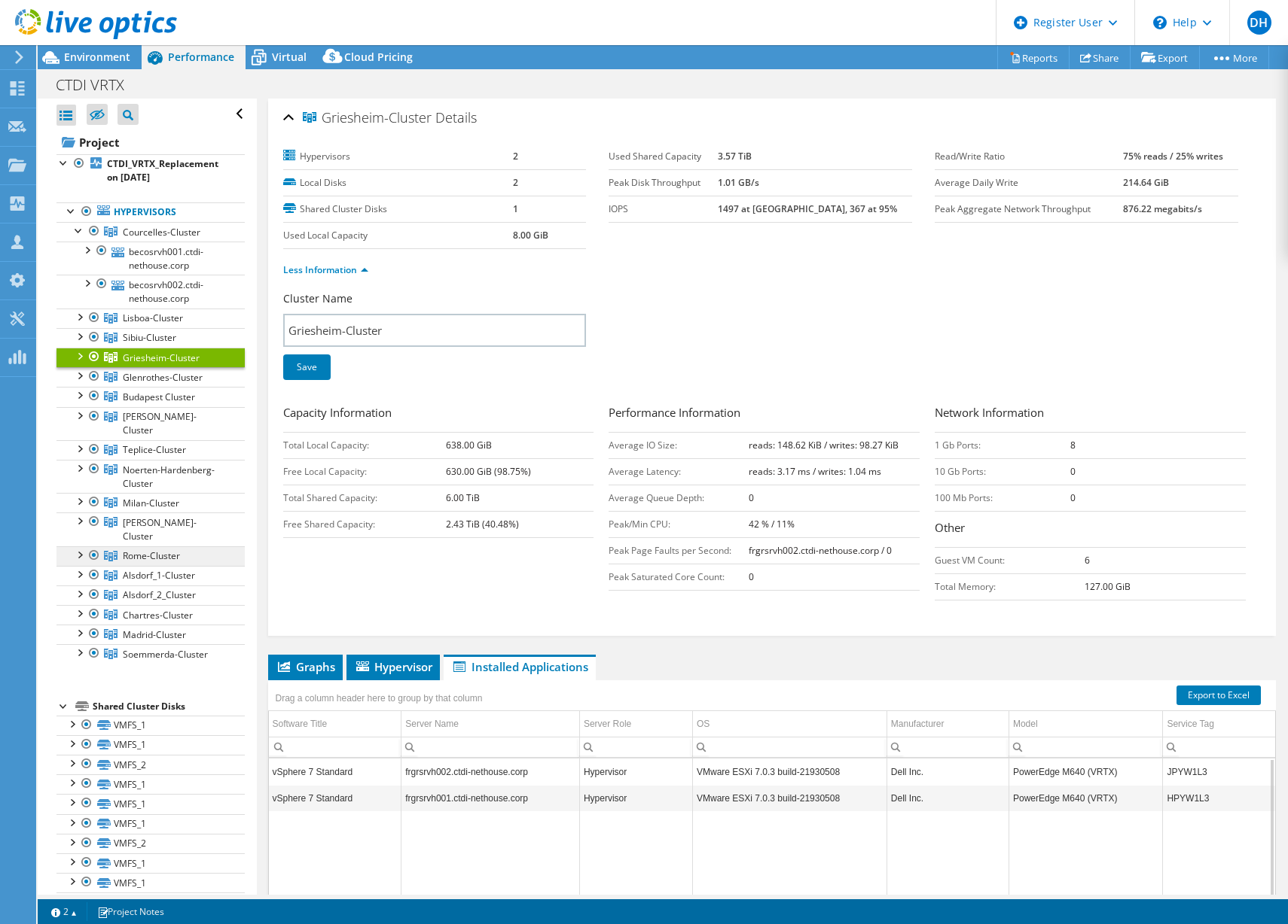
click at [165, 239] on span "Rome-Cluster" at bounding box center [161, 232] width 78 height 13
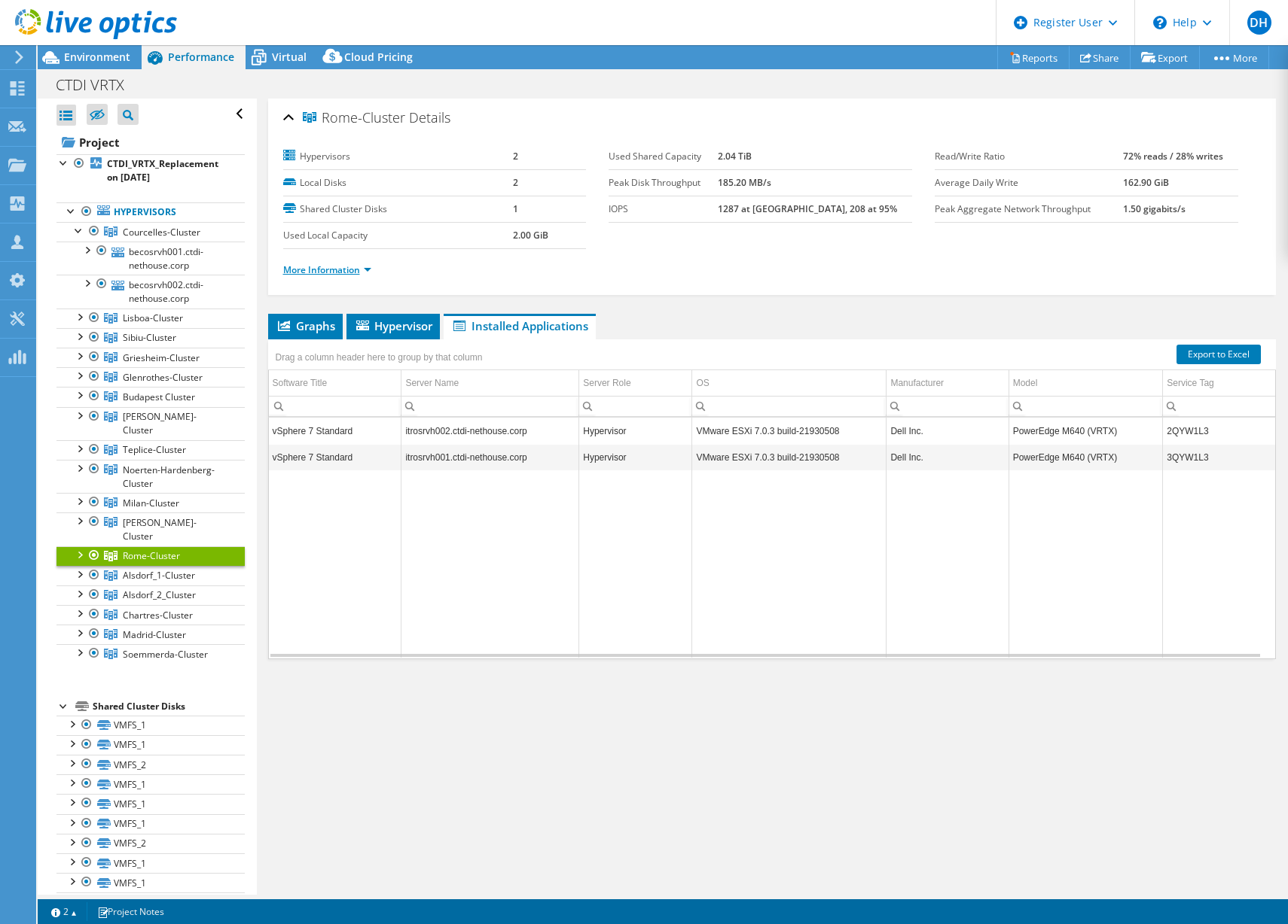
click at [364, 265] on link "More Information" at bounding box center [327, 270] width 88 height 13
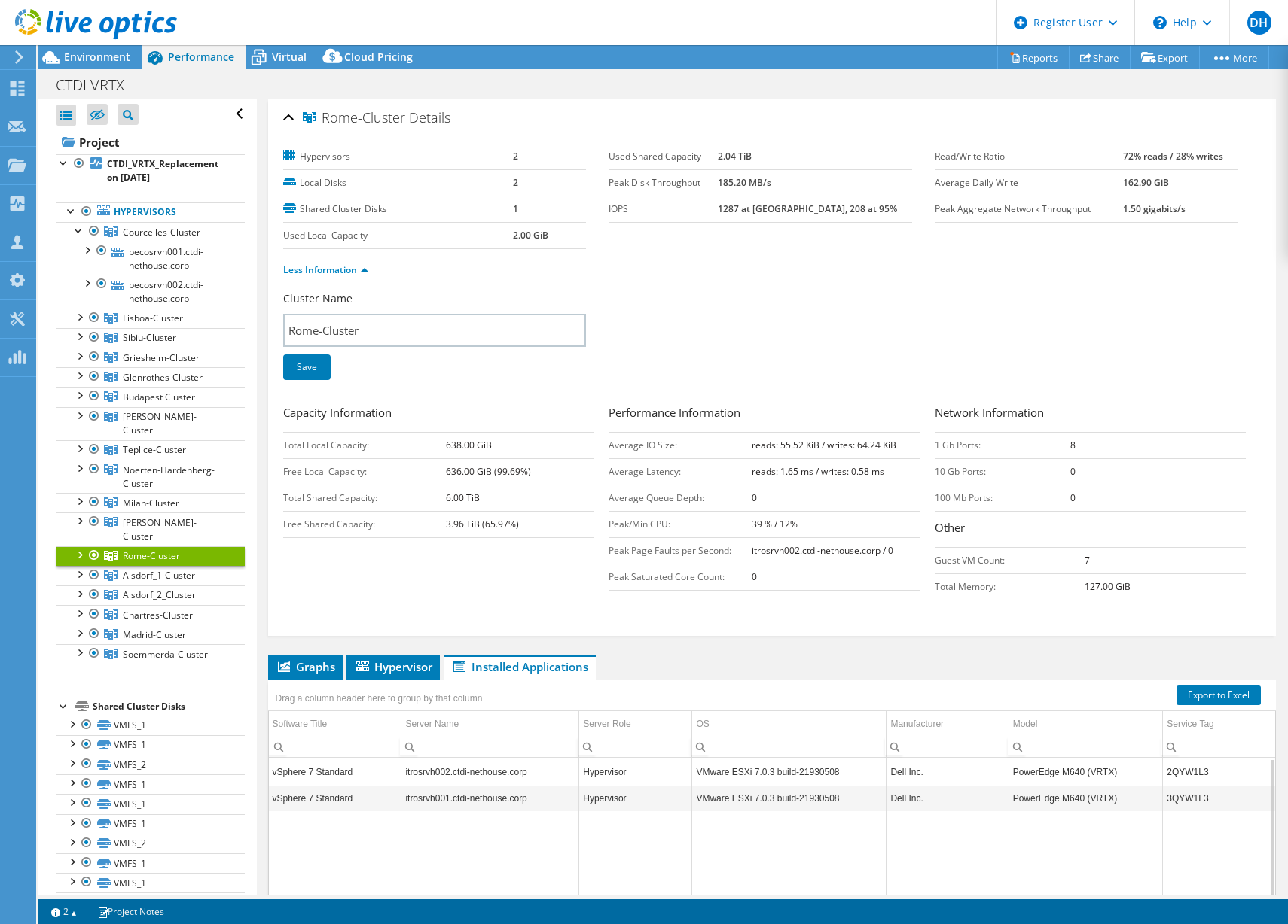
click at [1190, 774] on td "2QYW1L3" at bounding box center [1218, 771] width 112 height 26
copy td "2QYW1L3"
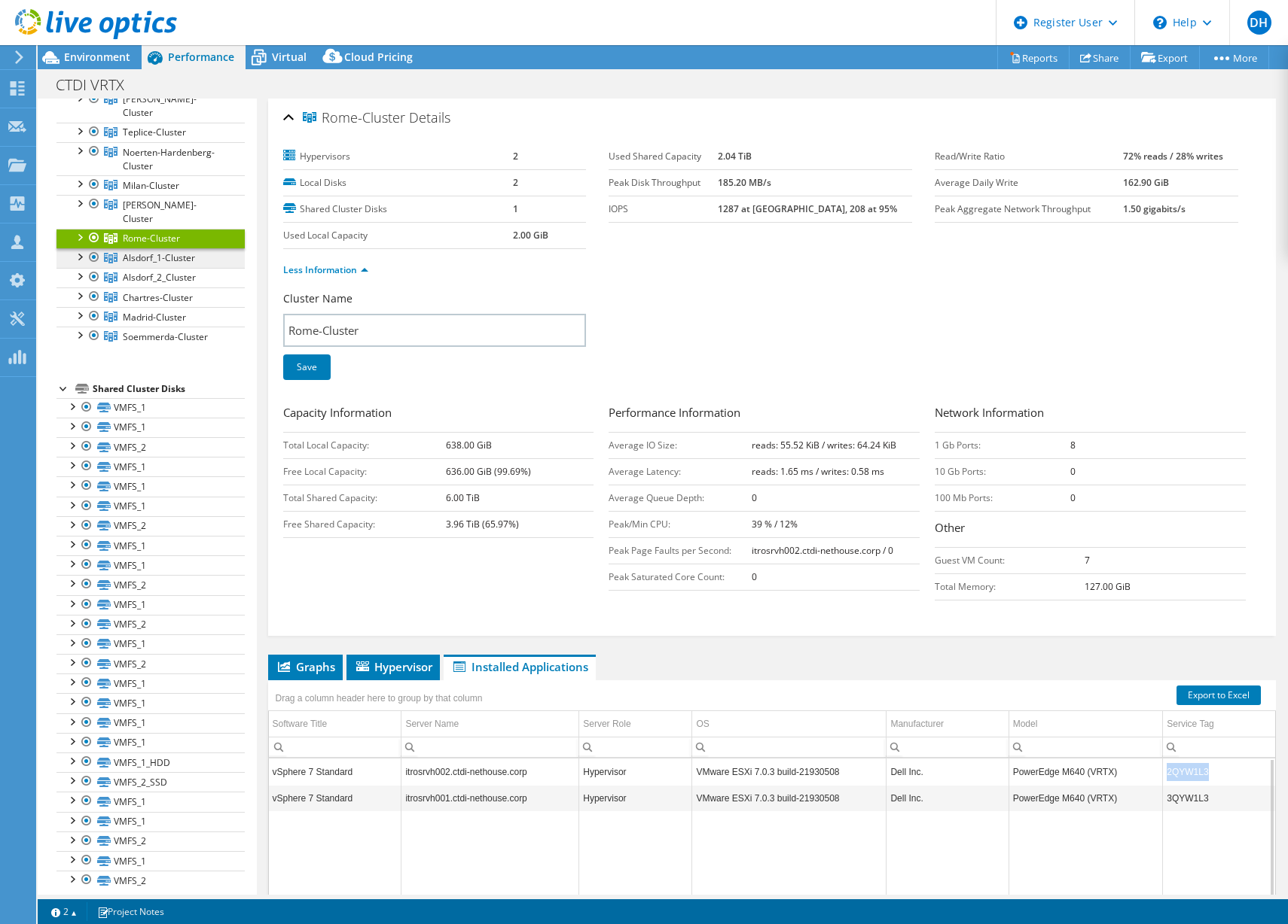
scroll to position [167, 0]
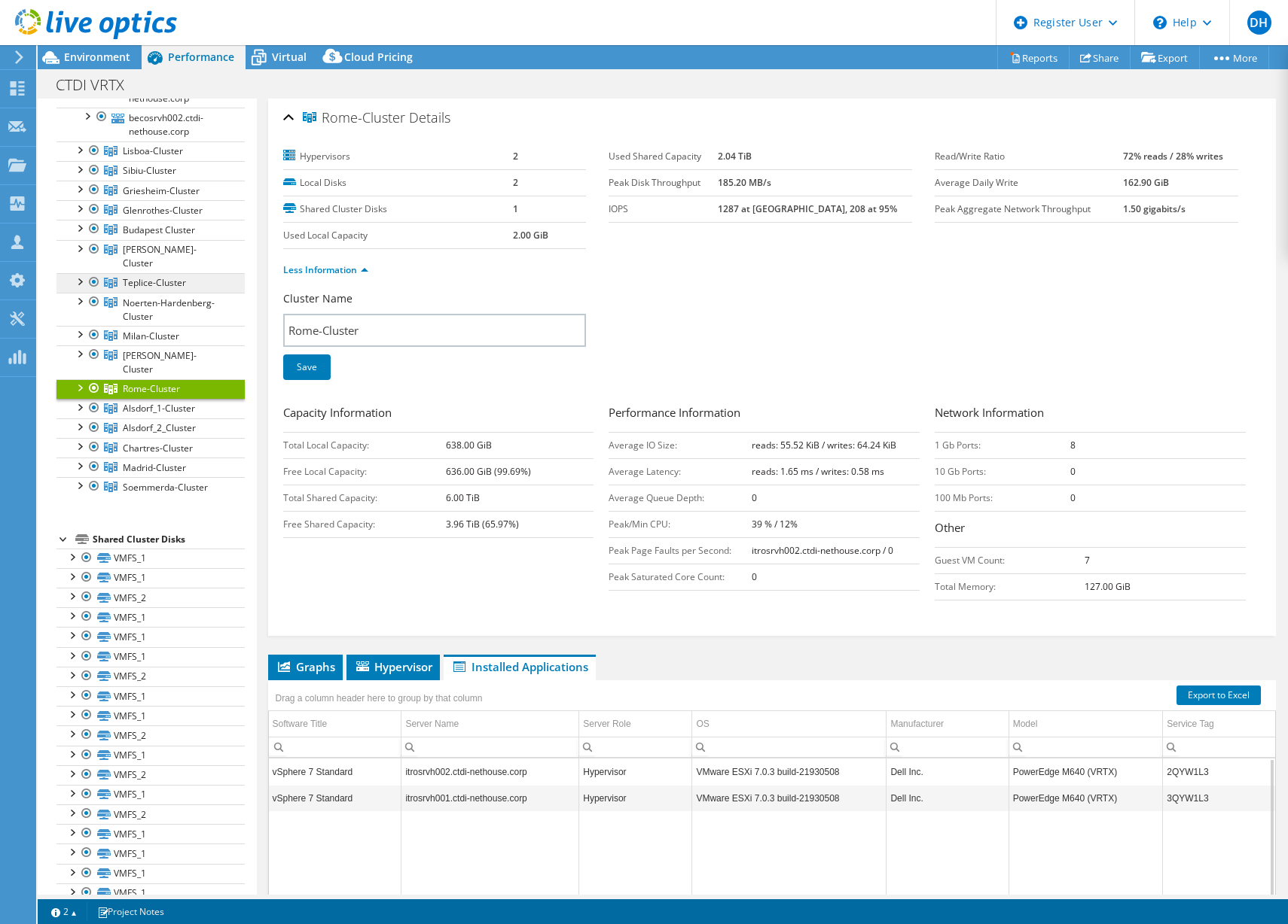
click at [149, 72] on span "Teplice-Cluster" at bounding box center [161, 65] width 78 height 13
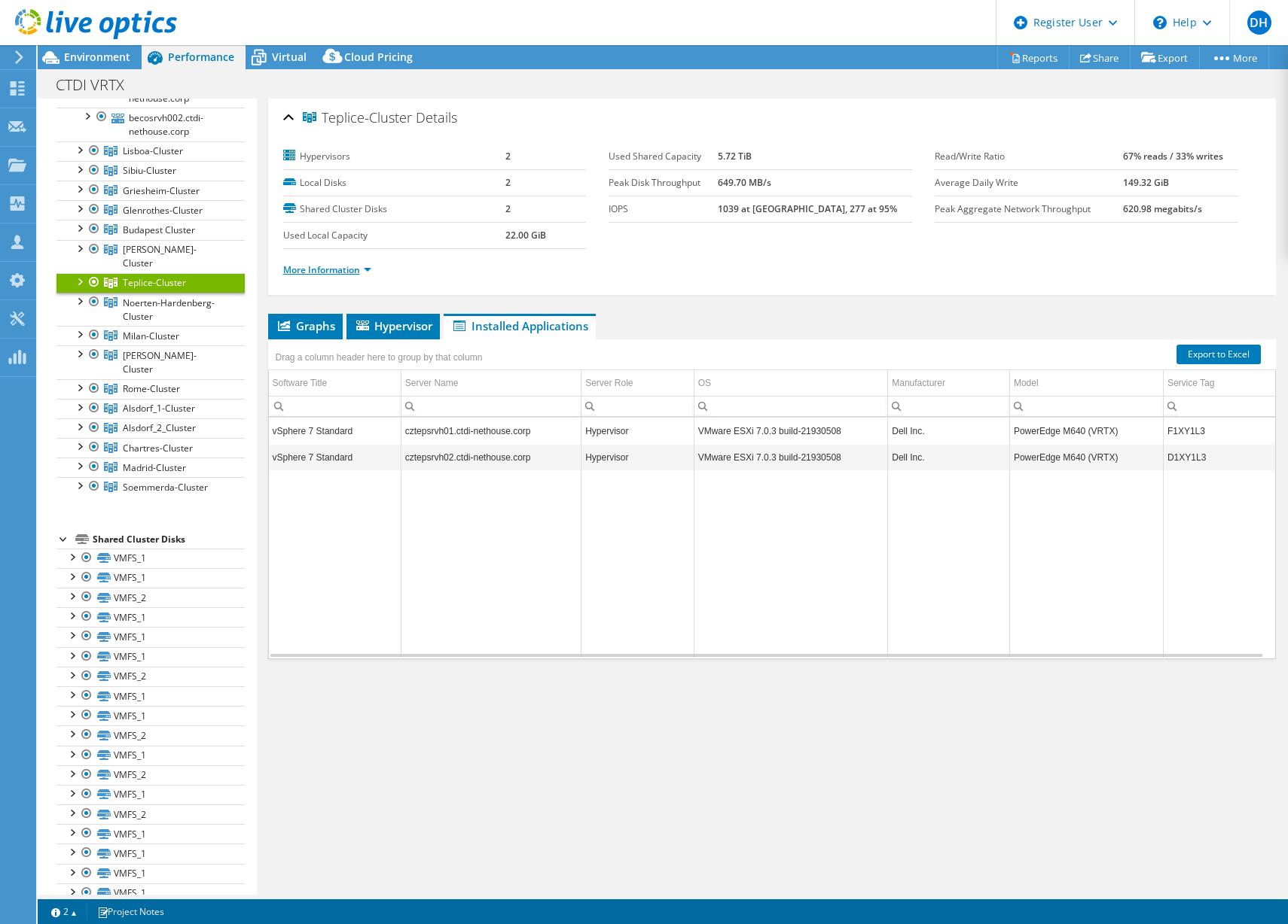
click at [346, 268] on link "More Information" at bounding box center [327, 270] width 88 height 13
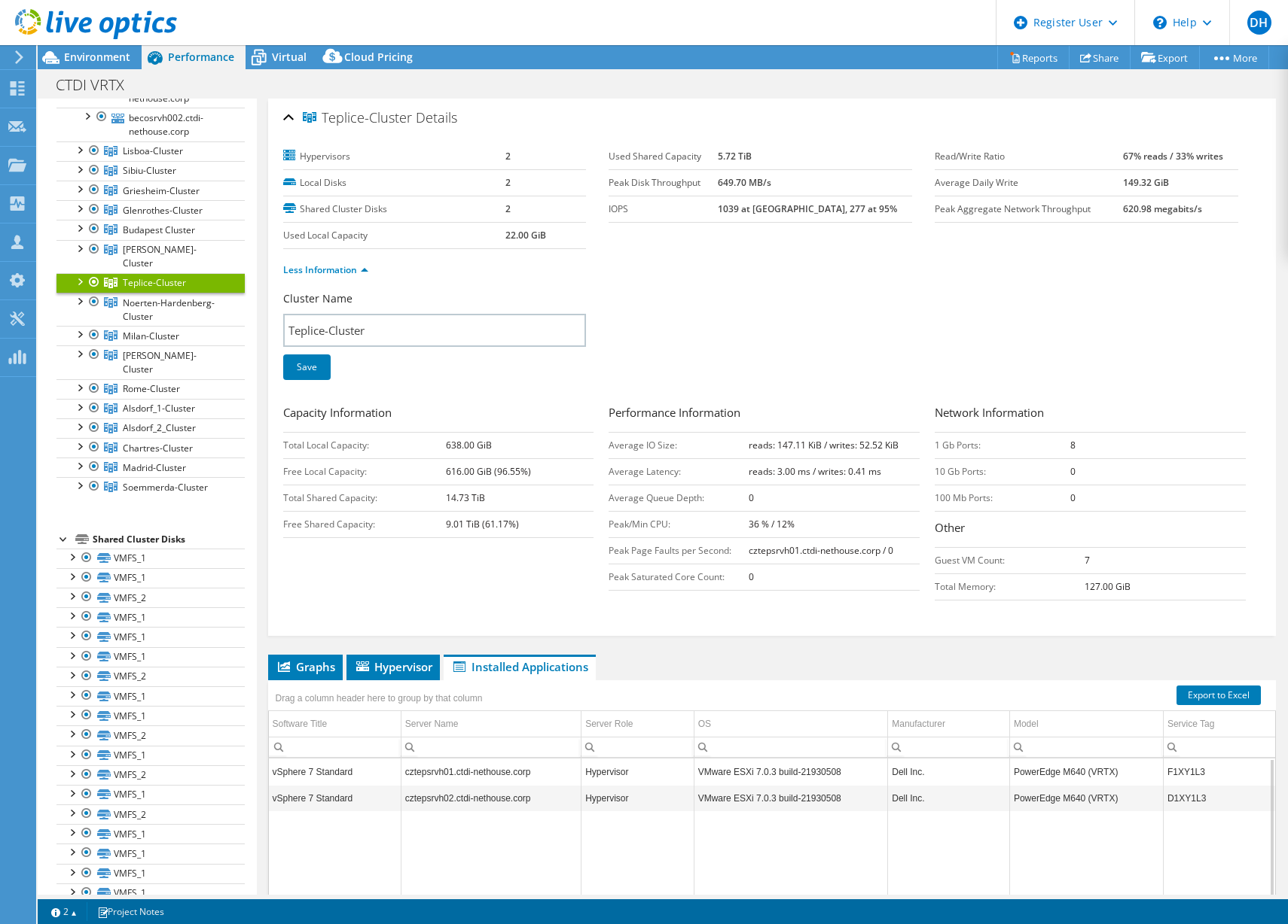
click at [1173, 770] on td "F1XY1L3" at bounding box center [1218, 771] width 112 height 26
copy td "F1XY1L3"
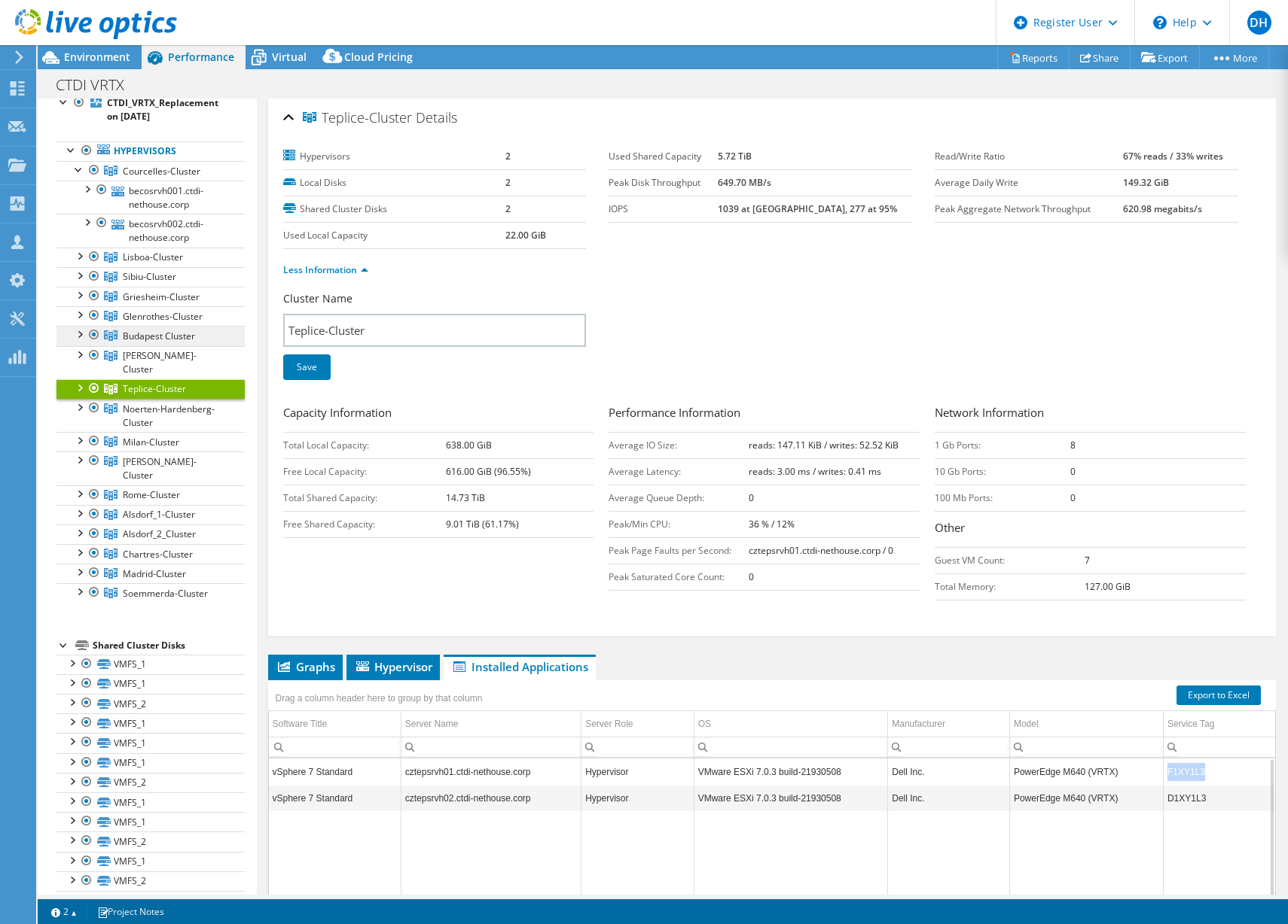
scroll to position [0, 0]
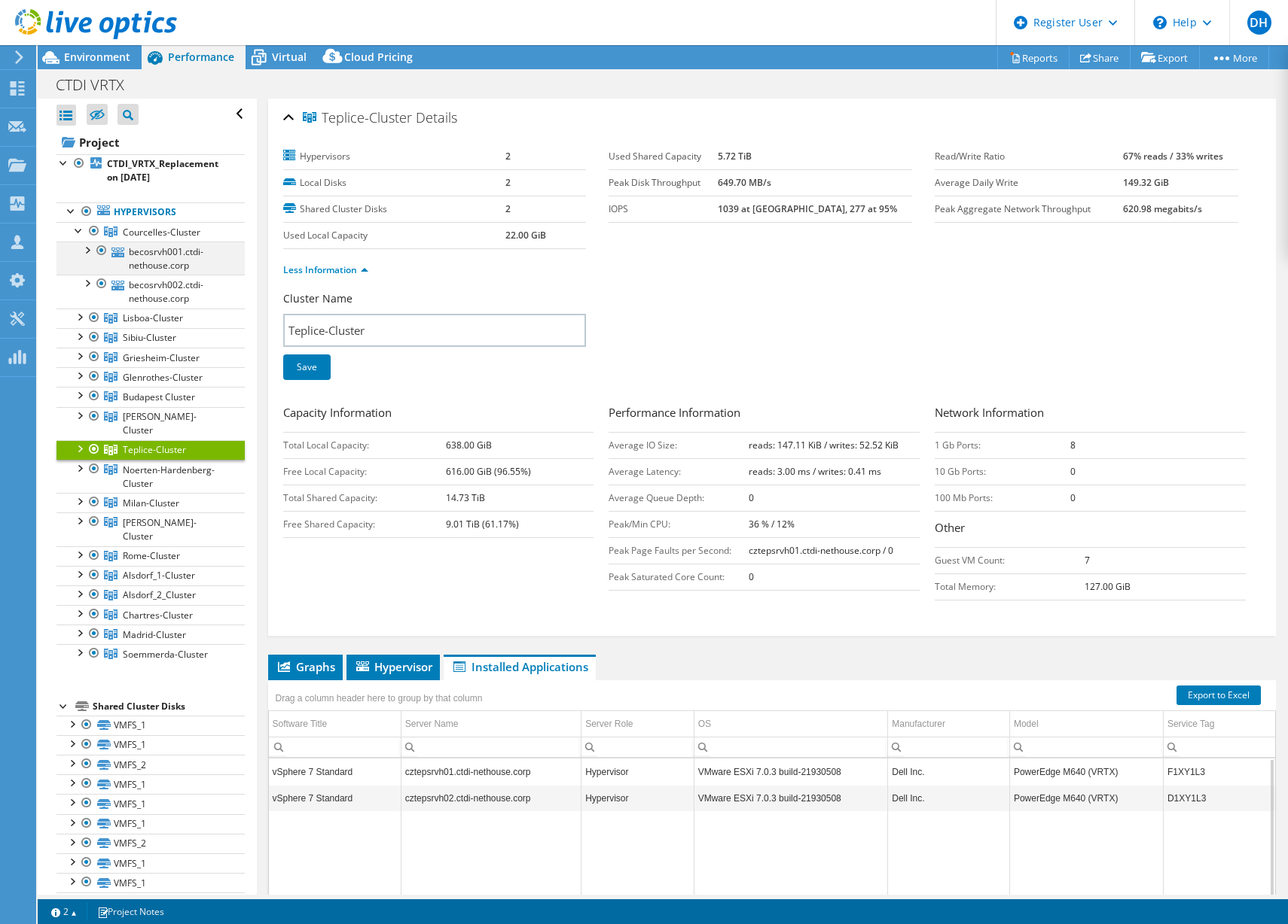
click at [89, 248] on div at bounding box center [87, 249] width 15 height 15
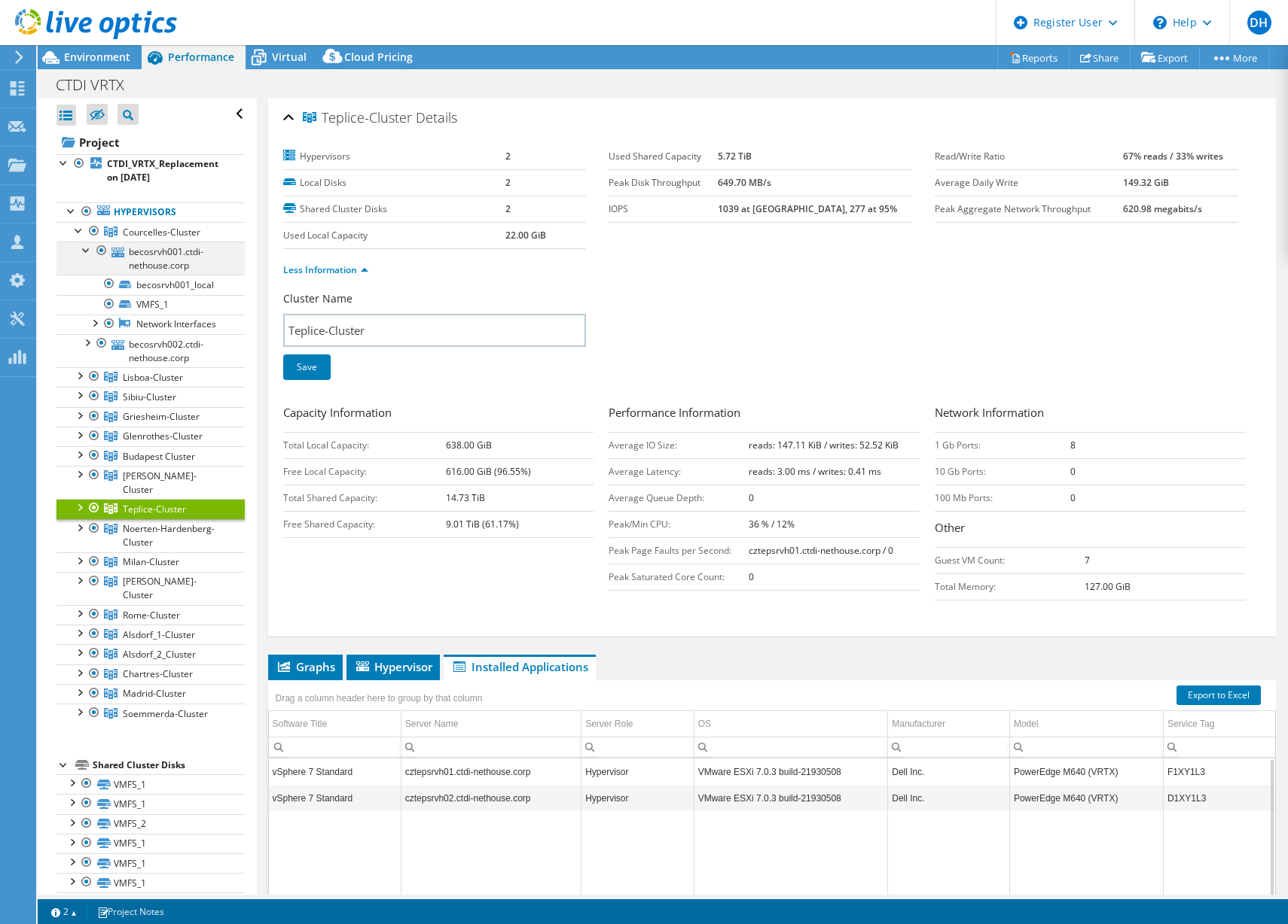
click at [89, 248] on div at bounding box center [87, 249] width 15 height 15
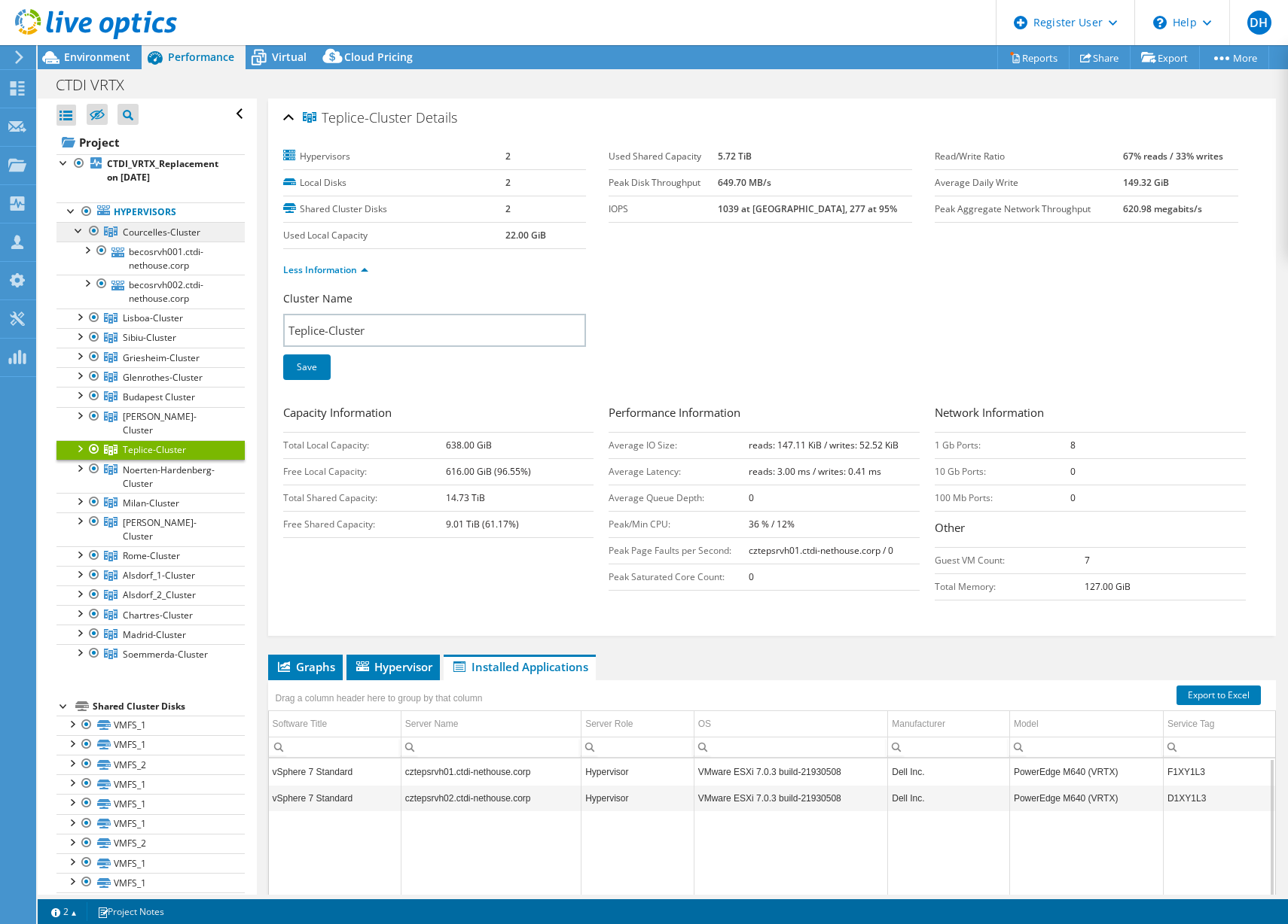
click at [178, 229] on span "Courcelles-Cluster" at bounding box center [161, 232] width 78 height 13
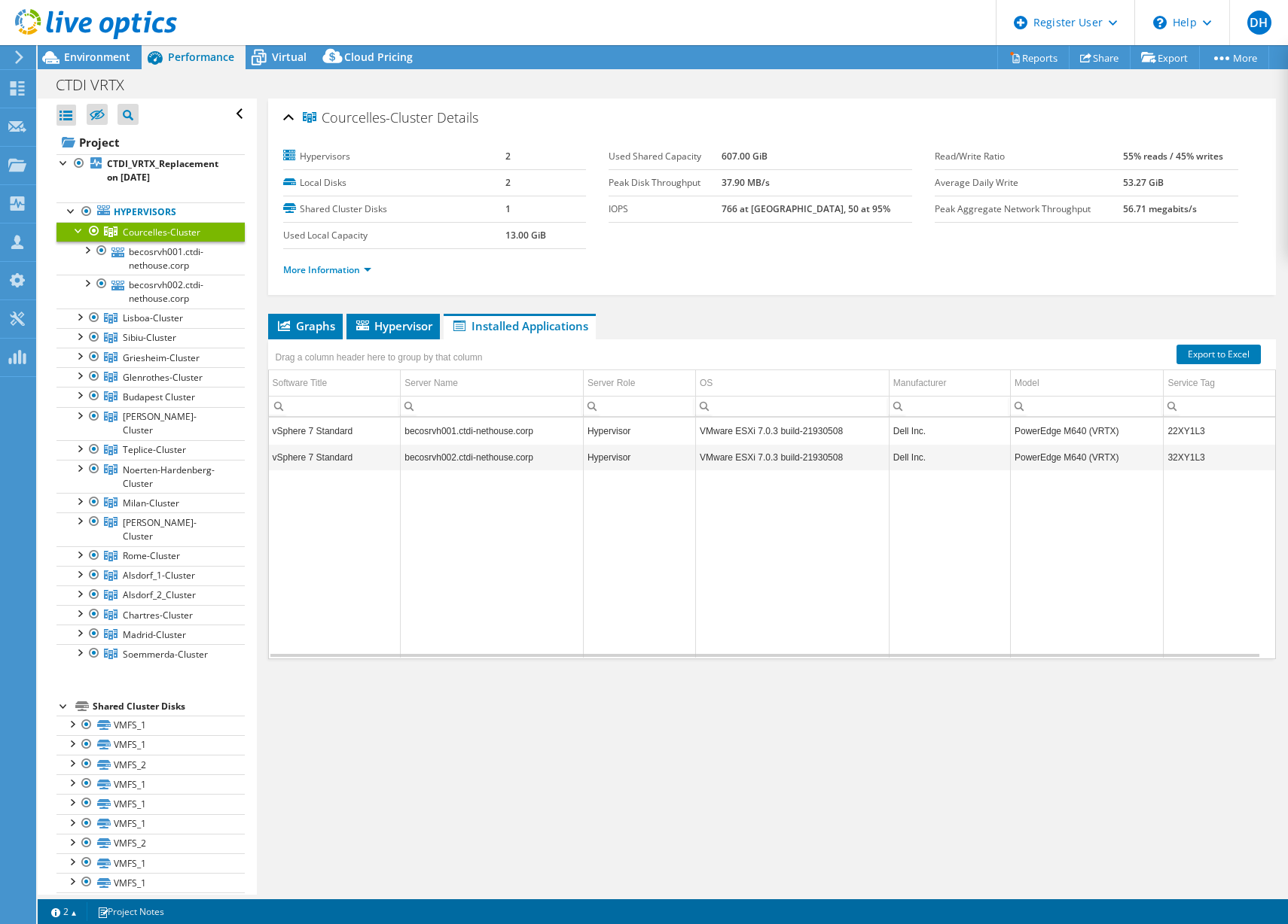
click at [78, 232] on div at bounding box center [79, 230] width 15 height 15
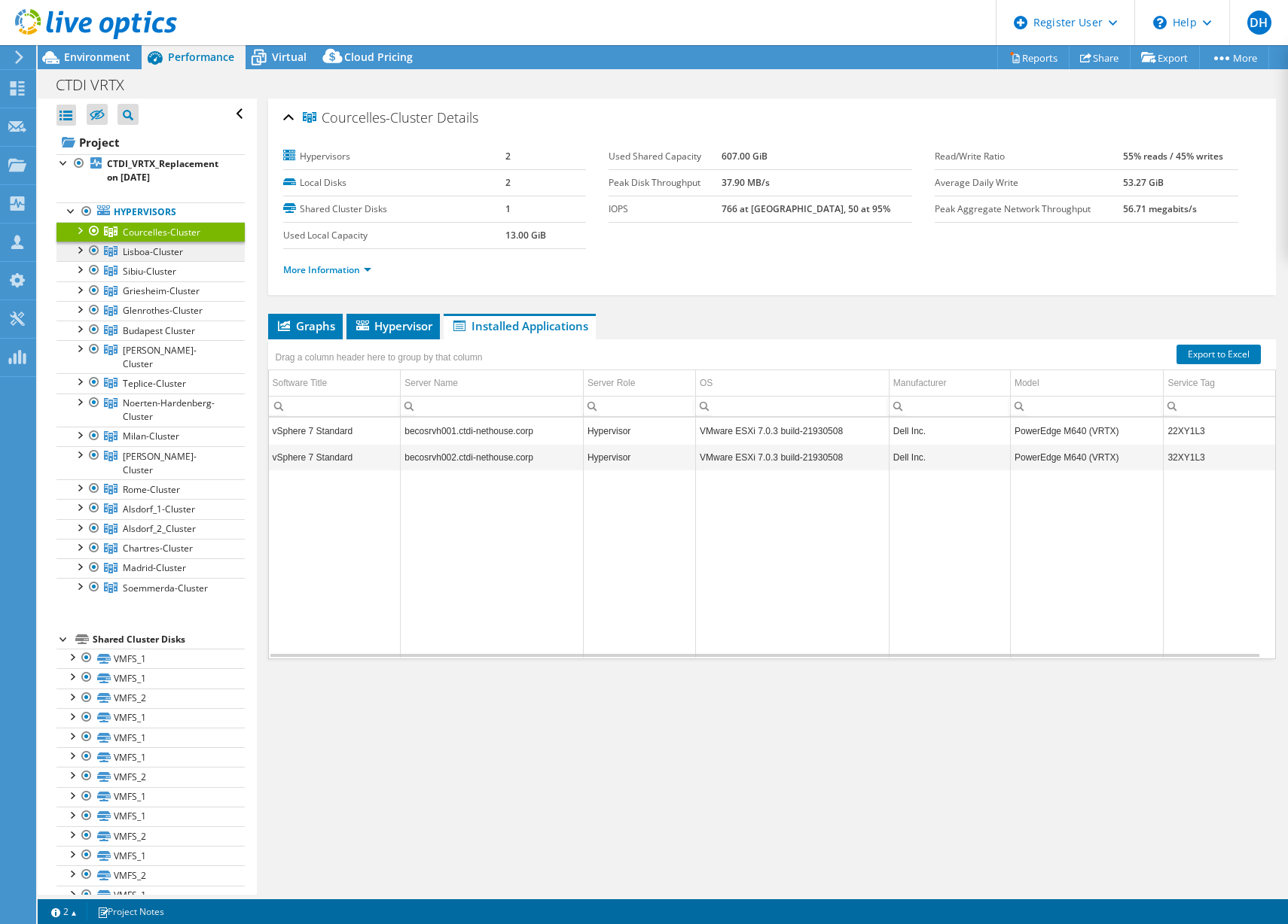
scroll to position [30, 0]
